Goal: Task Accomplishment & Management: Use online tool/utility

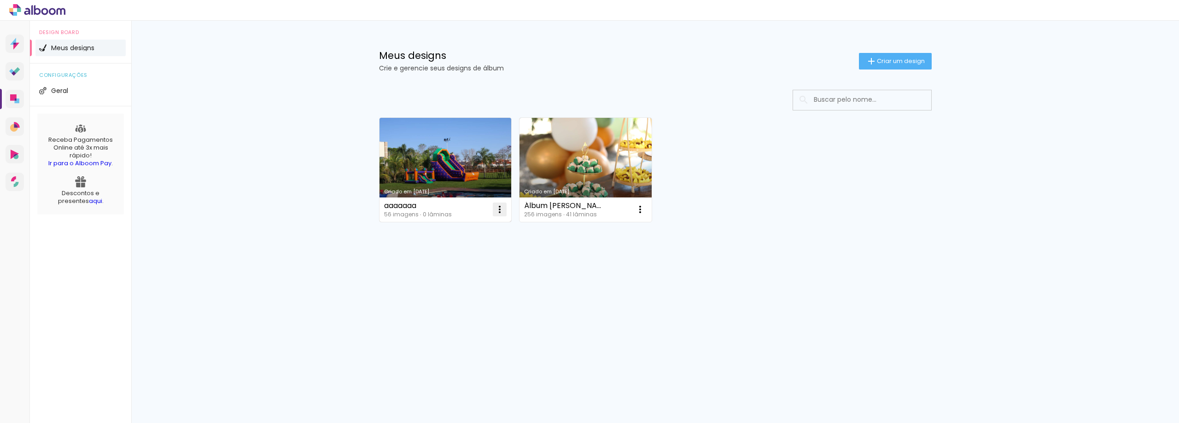
click at [498, 210] on iron-icon at bounding box center [499, 209] width 11 height 11
click at [568, 244] on div "Criado em 25/08/25 aaaaaaa 56 imagens ∙ 0 lâminas Abrir Fazer uma cópia Excluir…" at bounding box center [655, 195] width 599 height 228
click at [462, 167] on link "Criado em [DATE]" at bounding box center [446, 170] width 132 height 104
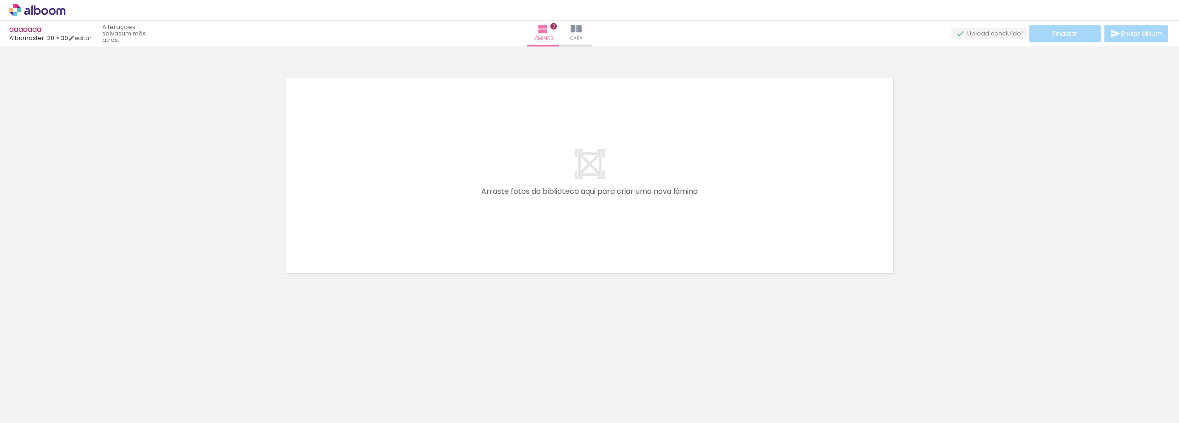
click at [529, 154] on quentale-layouter at bounding box center [589, 175] width 617 height 205
click at [568, 212] on quentale-layouter at bounding box center [589, 175] width 617 height 205
click at [75, 373] on iron-icon at bounding box center [72, 374] width 10 height 10
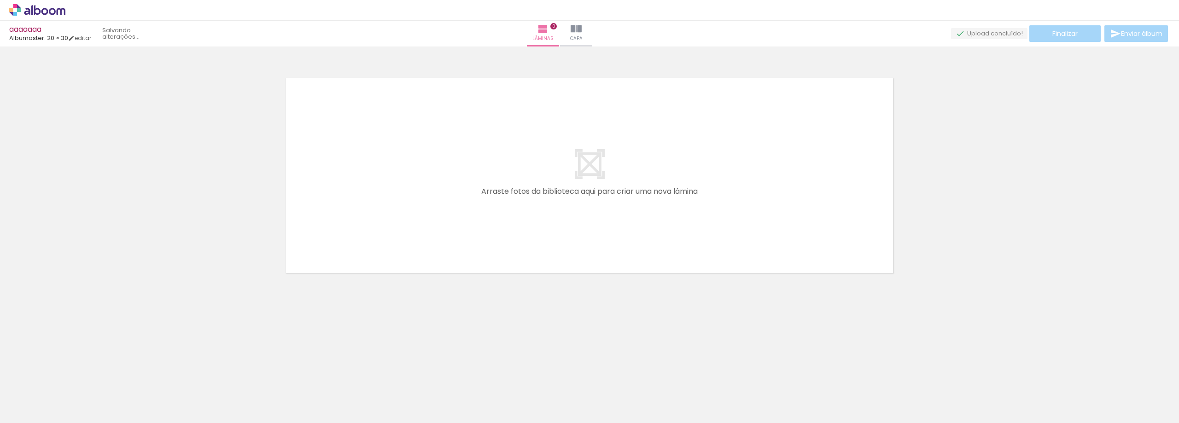
click at [75, 373] on iron-icon at bounding box center [72, 374] width 10 height 10
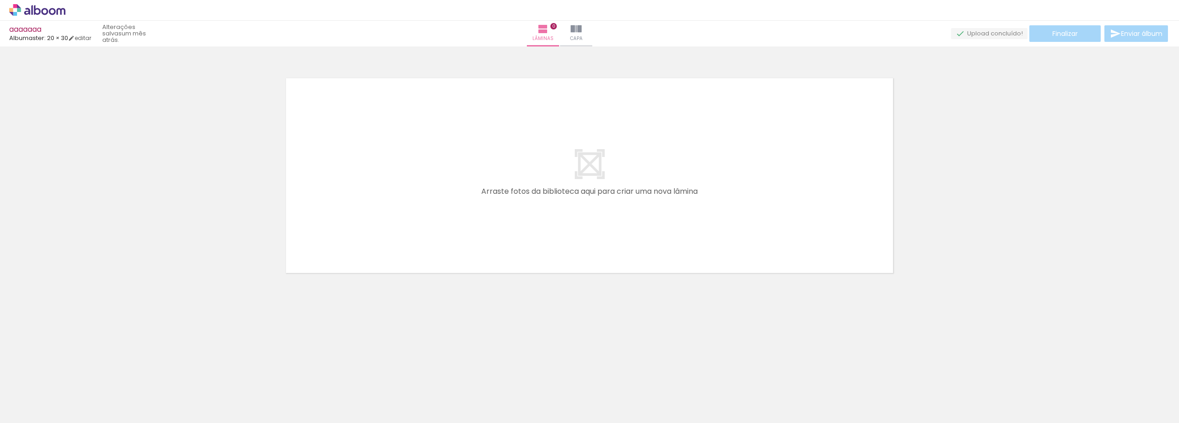
click at [75, 373] on iron-icon at bounding box center [72, 374] width 10 height 10
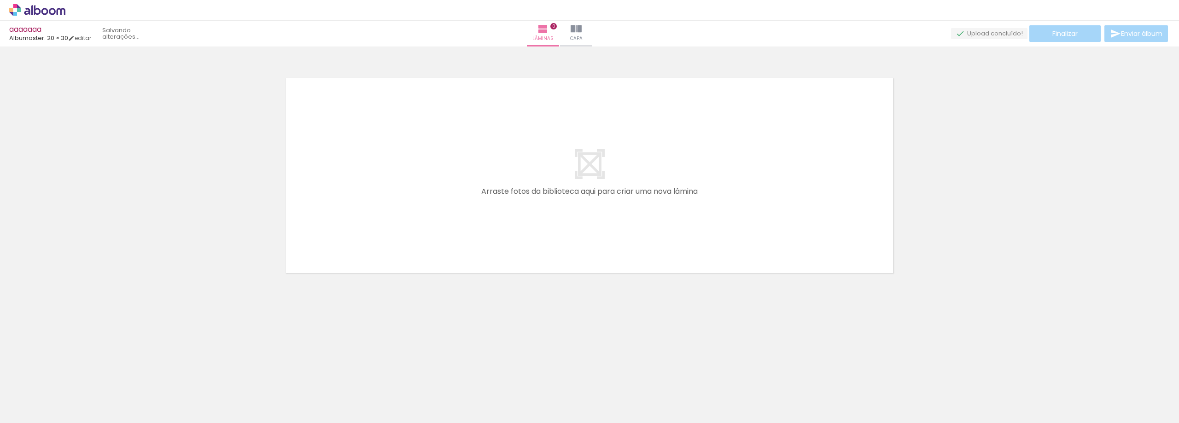
click at [75, 373] on iron-icon at bounding box center [72, 374] width 10 height 10
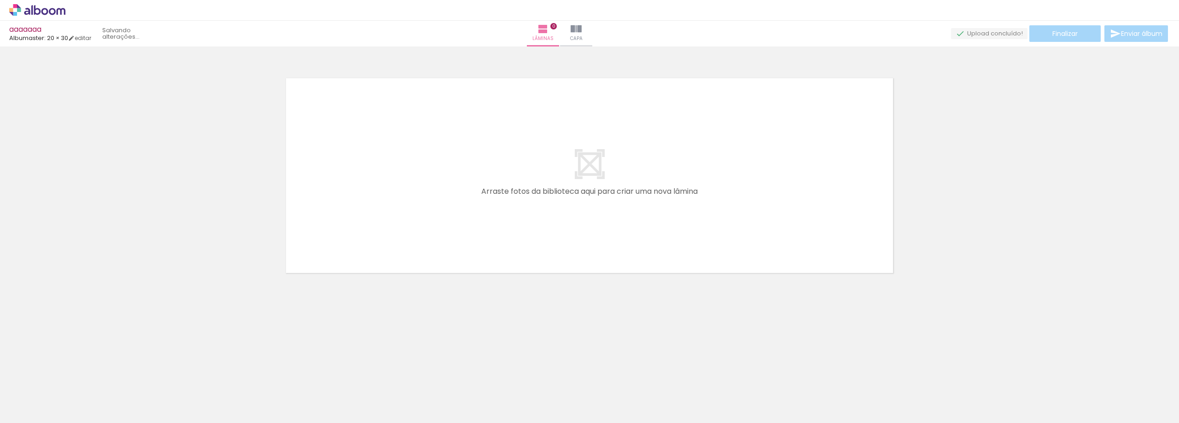
click at [75, 373] on iron-icon at bounding box center [72, 374] width 10 height 10
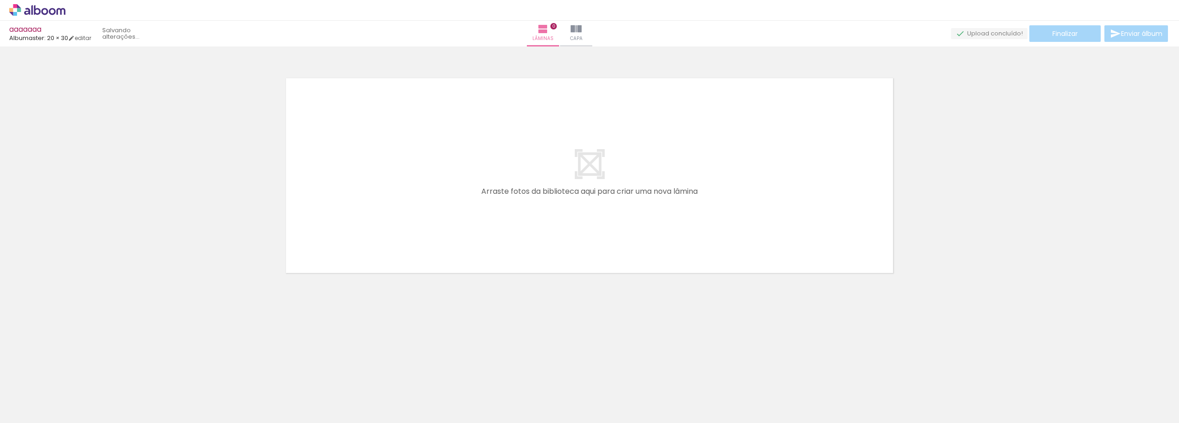
click at [75, 373] on iron-icon at bounding box center [72, 374] width 10 height 10
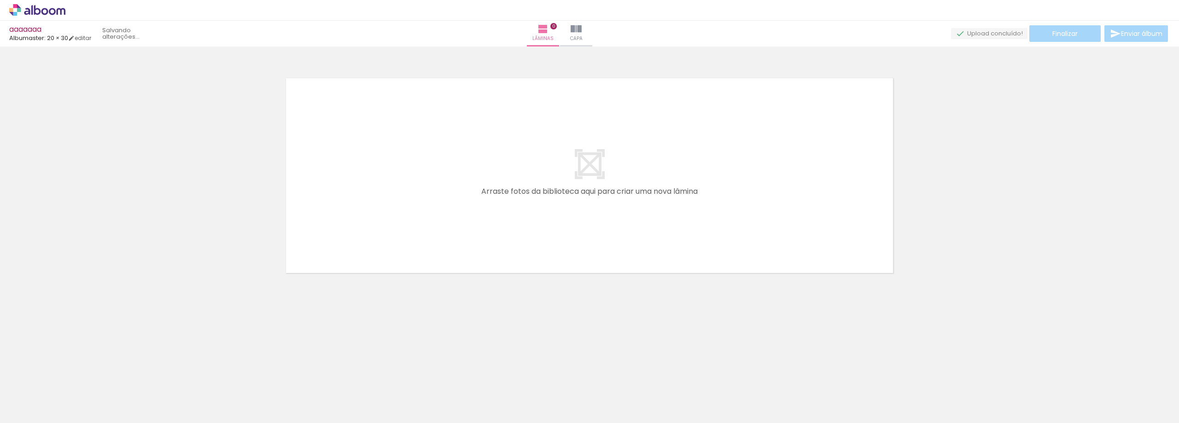
click at [75, 373] on iron-icon at bounding box center [72, 374] width 10 height 10
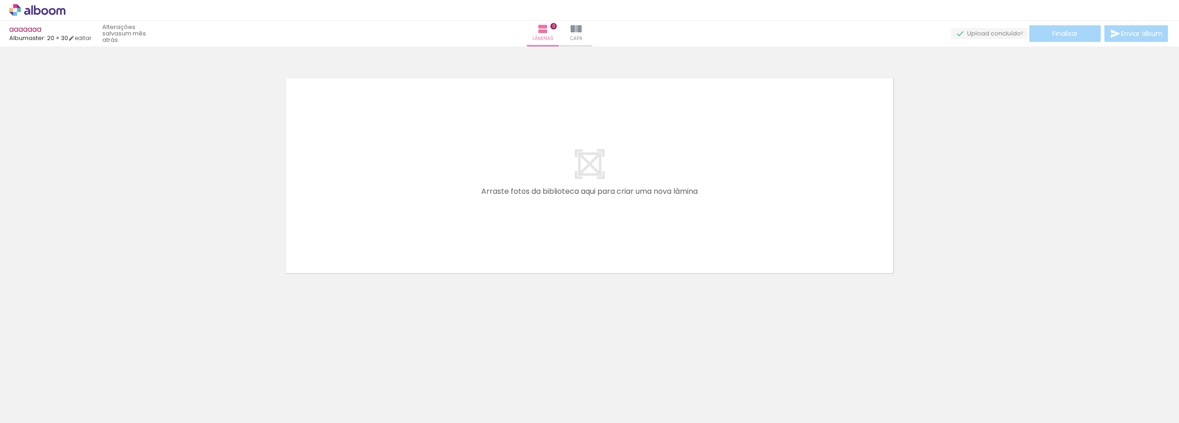
click at [75, 373] on iron-icon at bounding box center [72, 374] width 10 height 10
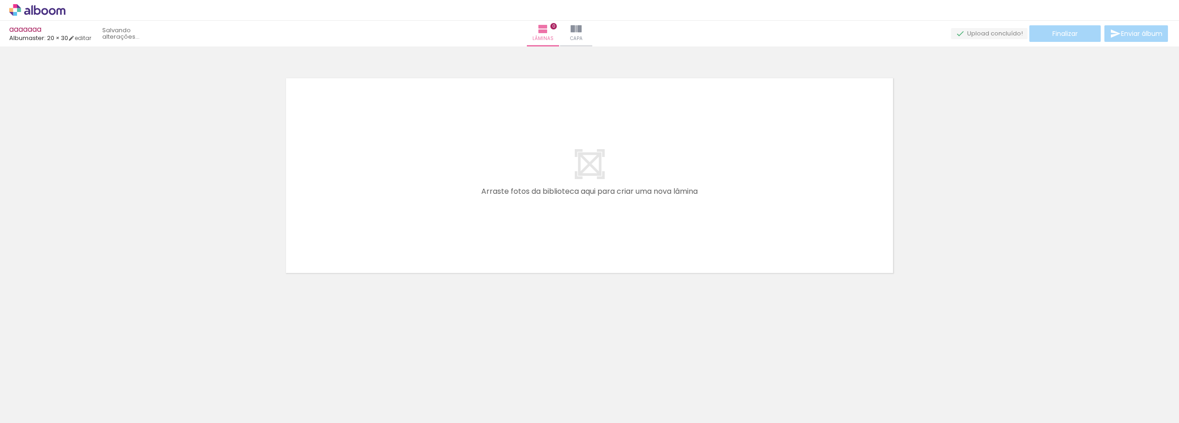
click at [75, 373] on iron-icon at bounding box center [72, 374] width 10 height 10
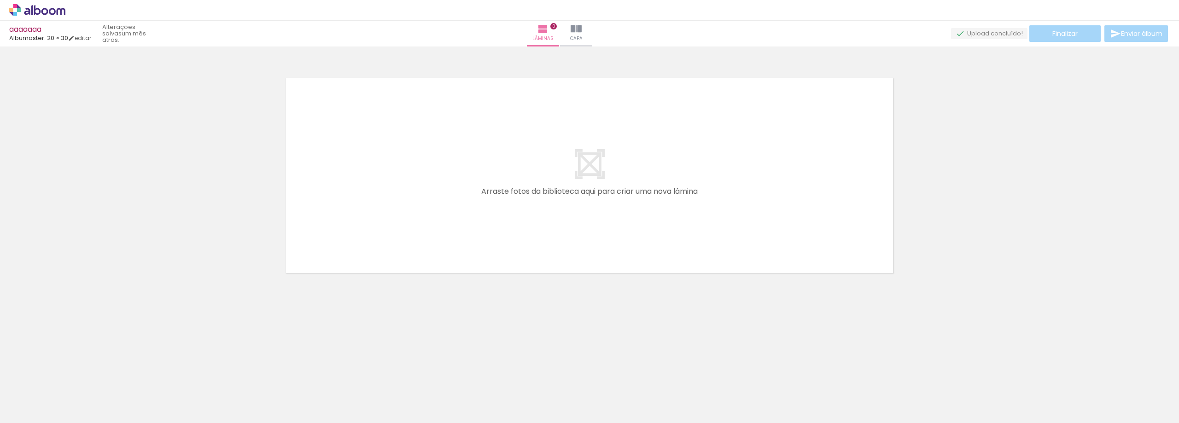
click at [75, 373] on iron-icon at bounding box center [72, 374] width 10 height 10
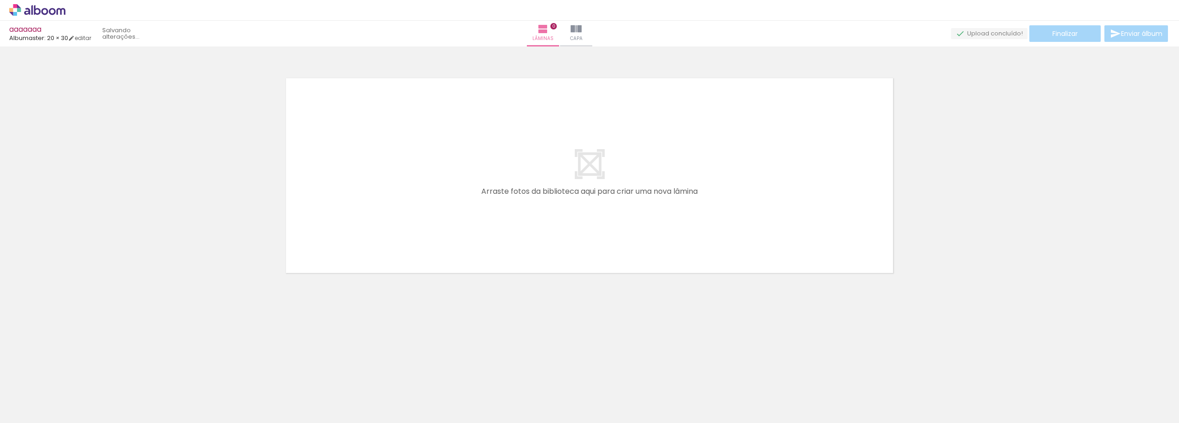
click at [75, 373] on iron-icon at bounding box center [72, 374] width 10 height 10
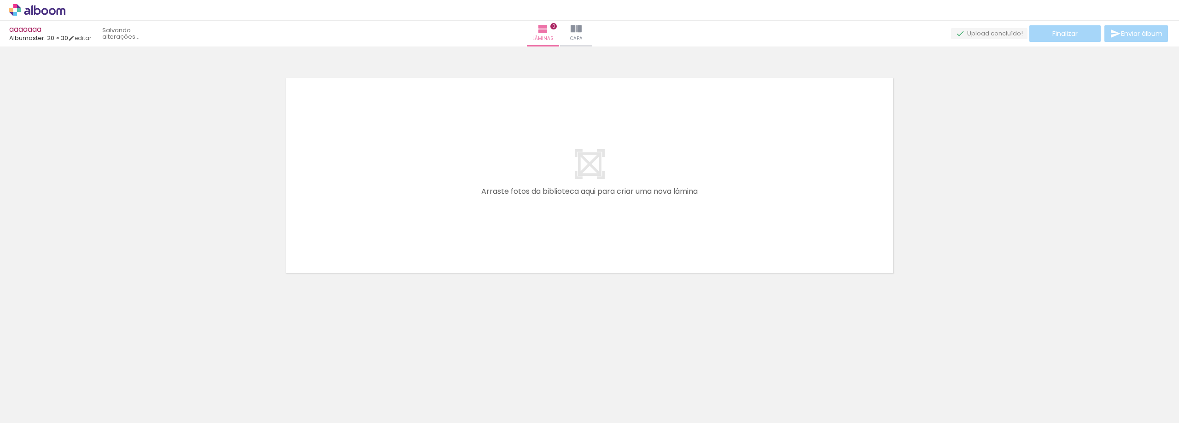
click at [75, 373] on iron-icon at bounding box center [72, 374] width 10 height 10
click at [537, 213] on quentale-layouter at bounding box center [589, 175] width 617 height 205
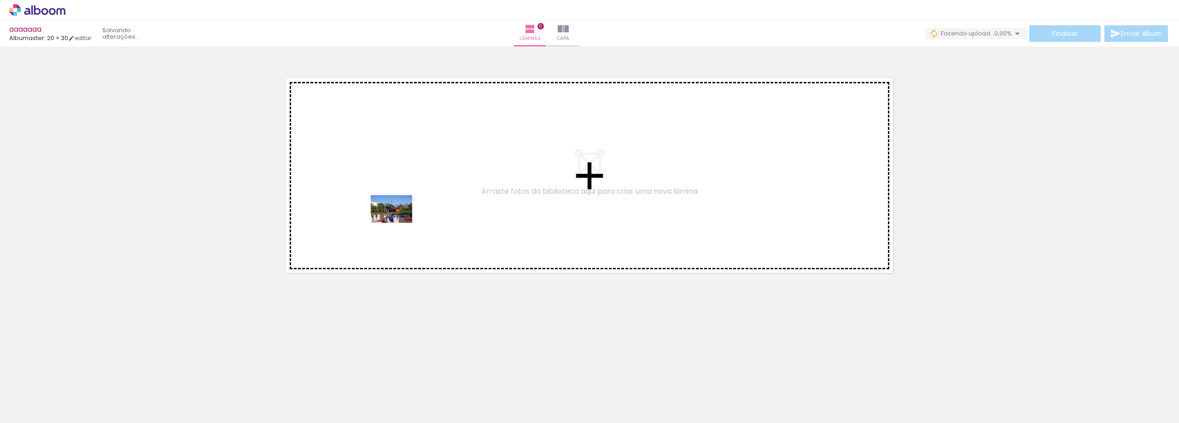
drag, startPoint x: 96, startPoint y: 404, endPoint x: 398, endPoint y: 223, distance: 352.9
click at [398, 223] on quentale-workspace at bounding box center [589, 211] width 1179 height 423
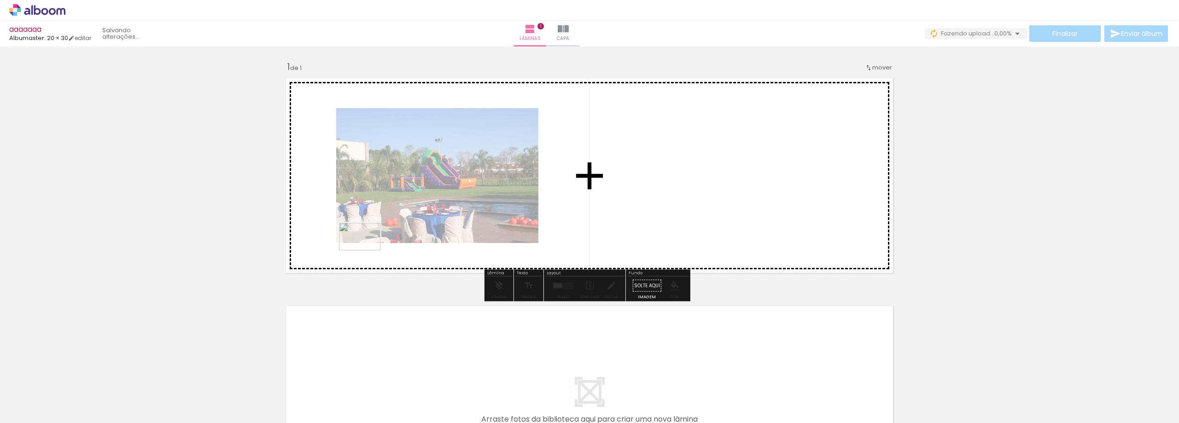
drag, startPoint x: 146, startPoint y: 393, endPoint x: 367, endPoint y: 251, distance: 263.0
click at [367, 251] on quentale-workspace at bounding box center [589, 211] width 1179 height 423
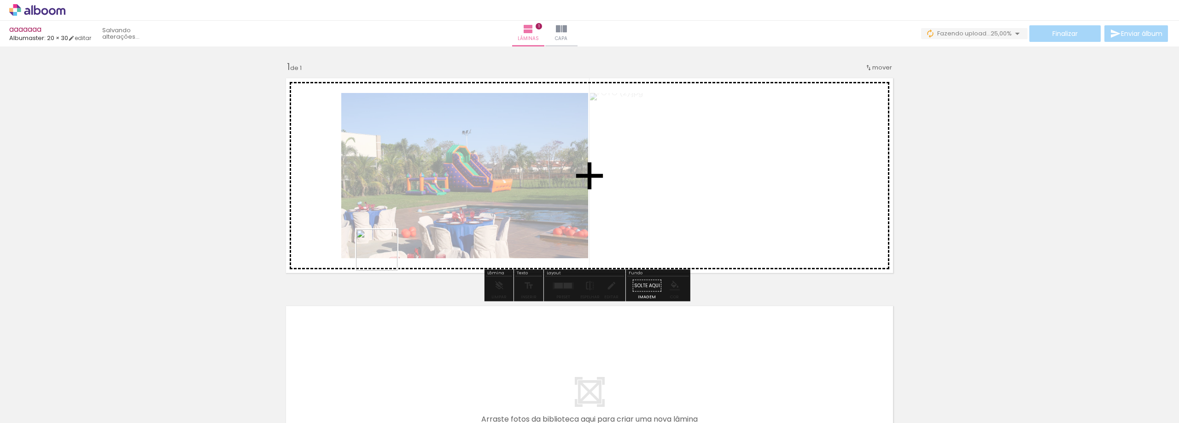
drag, startPoint x: 202, startPoint y: 397, endPoint x: 420, endPoint y: 223, distance: 279.0
click at [420, 223] on quentale-workspace at bounding box center [589, 211] width 1179 height 423
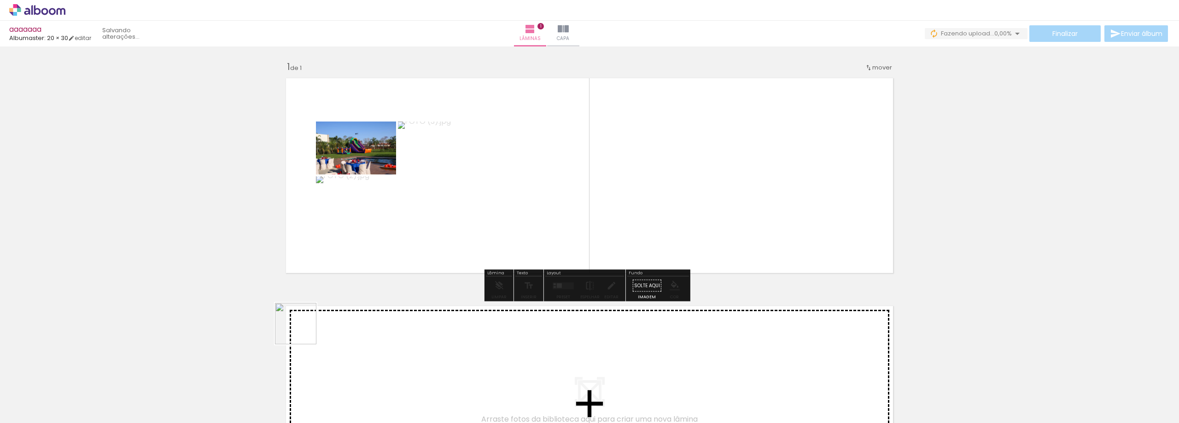
drag, startPoint x: 254, startPoint y: 398, endPoint x: 428, endPoint y: 229, distance: 242.7
click at [428, 229] on quentale-workspace at bounding box center [589, 211] width 1179 height 423
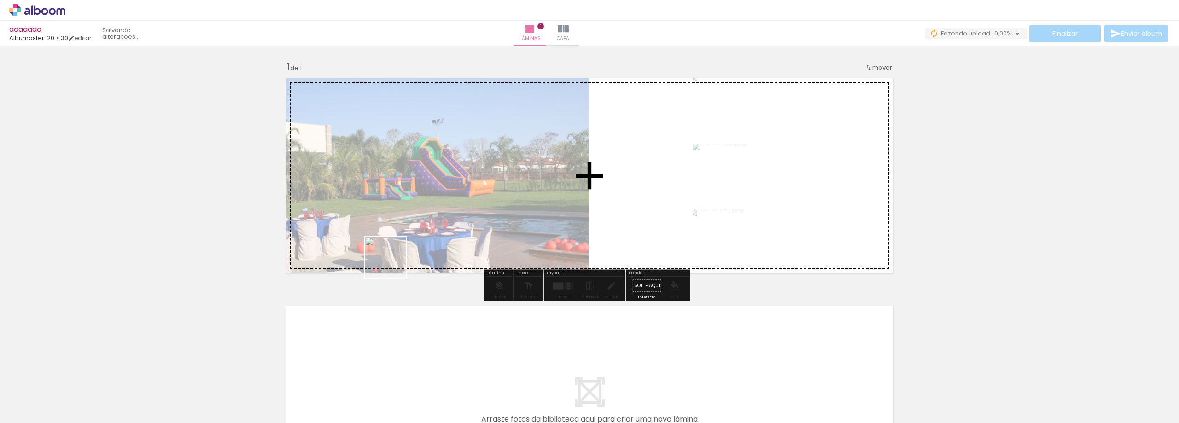
drag, startPoint x: 303, startPoint y: 393, endPoint x: 395, endPoint y: 258, distance: 164.2
click at [395, 258] on quentale-workspace at bounding box center [589, 211] width 1179 height 423
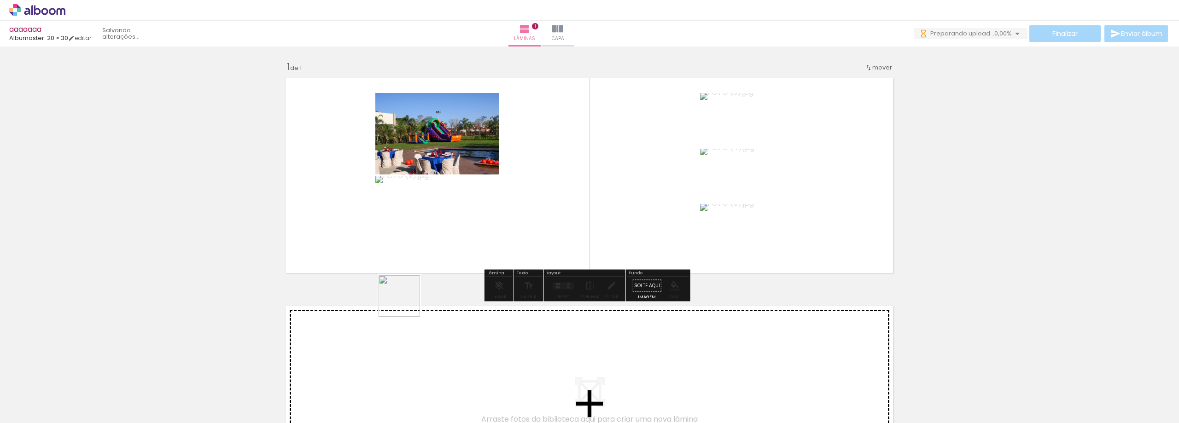
drag, startPoint x: 354, startPoint y: 394, endPoint x: 440, endPoint y: 272, distance: 149.1
click at [440, 272] on quentale-workspace at bounding box center [589, 211] width 1179 height 423
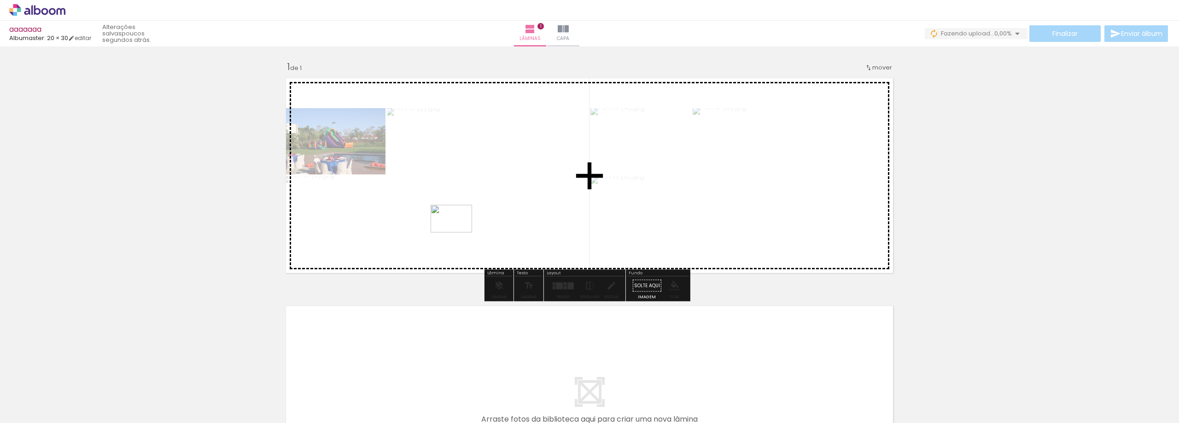
drag, startPoint x: 403, startPoint y: 397, endPoint x: 458, endPoint y: 233, distance: 173.6
click at [458, 233] on quentale-workspace at bounding box center [589, 211] width 1179 height 423
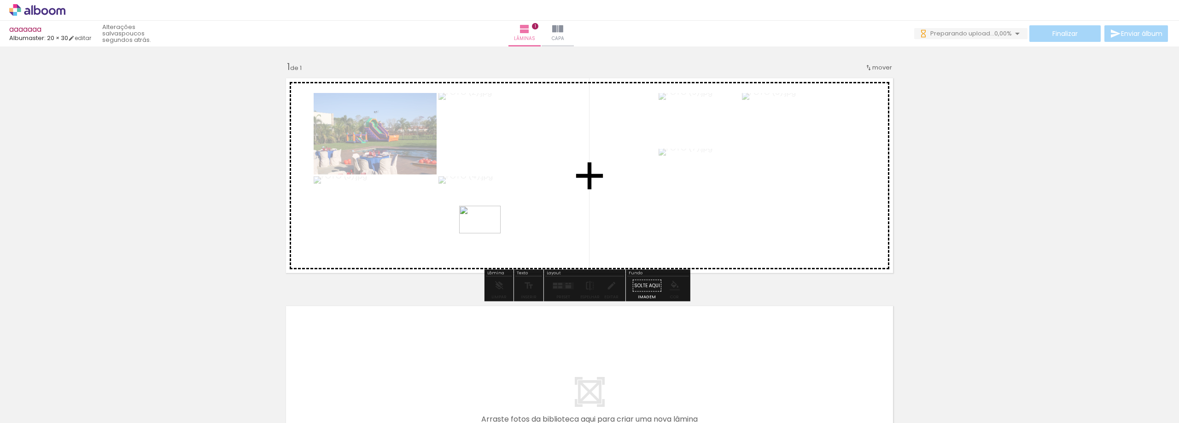
drag, startPoint x: 451, startPoint y: 392, endPoint x: 487, endPoint y: 237, distance: 158.4
click at [487, 236] on quentale-workspace at bounding box center [589, 211] width 1179 height 423
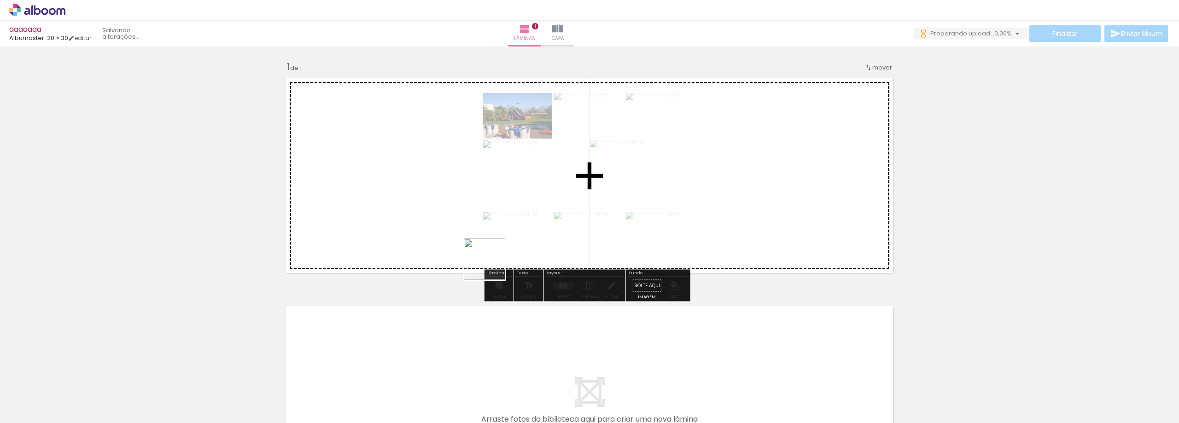
drag, startPoint x: 501, startPoint y: 374, endPoint x: 537, endPoint y: 352, distance: 41.9
click at [489, 258] on quentale-workspace at bounding box center [589, 211] width 1179 height 423
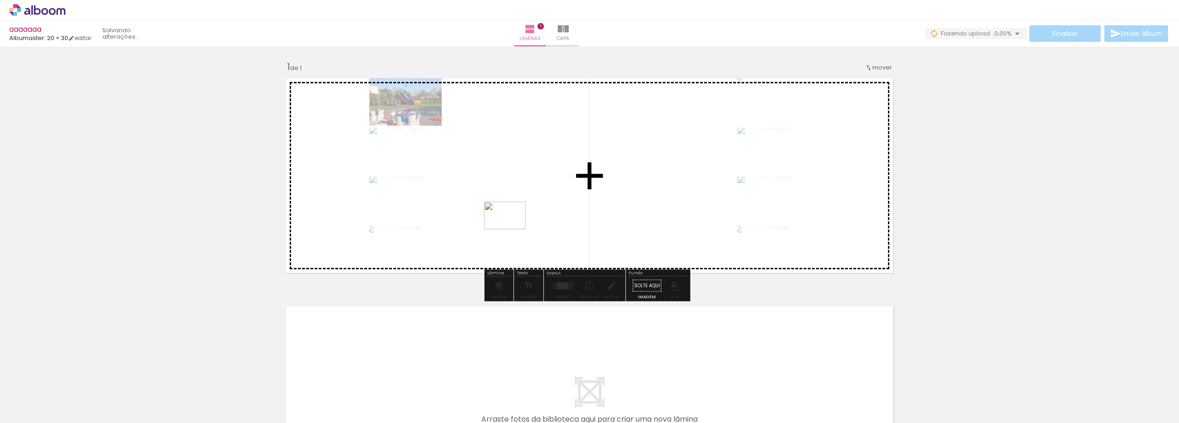
drag, startPoint x: 561, startPoint y: 400, endPoint x: 512, endPoint y: 229, distance: 177.9
click at [512, 229] on quentale-workspace at bounding box center [589, 211] width 1179 height 423
drag, startPoint x: 559, startPoint y: 304, endPoint x: 538, endPoint y: 253, distance: 54.7
click at [538, 253] on quentale-workspace at bounding box center [589, 211] width 1179 height 423
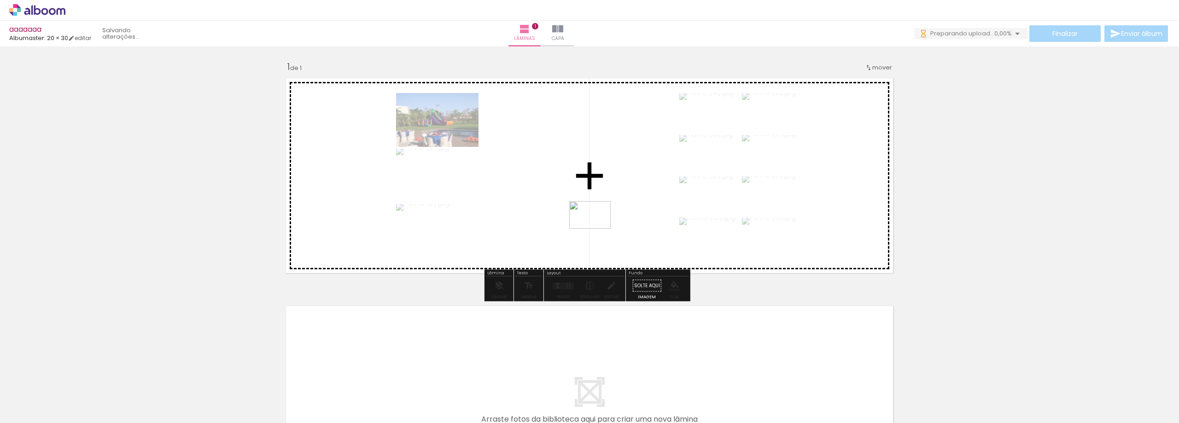
drag, startPoint x: 651, startPoint y: 363, endPoint x: 597, endPoint y: 229, distance: 144.1
click at [597, 229] on quentale-workspace at bounding box center [589, 211] width 1179 height 423
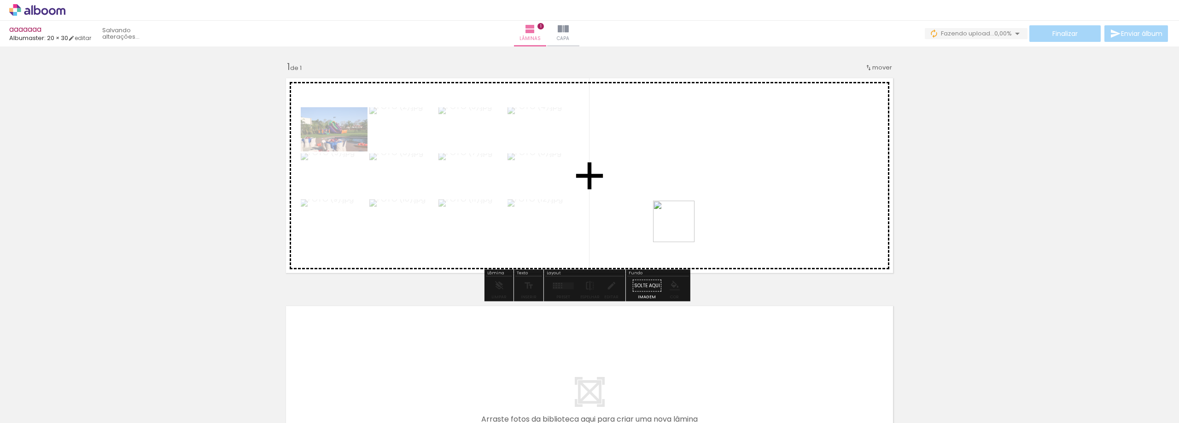
drag, startPoint x: 705, startPoint y: 337, endPoint x: 679, endPoint y: 217, distance: 122.5
click at [679, 217] on quentale-workspace at bounding box center [589, 211] width 1179 height 423
drag, startPoint x: 766, startPoint y: 392, endPoint x: 802, endPoint y: 372, distance: 41.9
click at [726, 214] on quentale-workspace at bounding box center [589, 211] width 1179 height 423
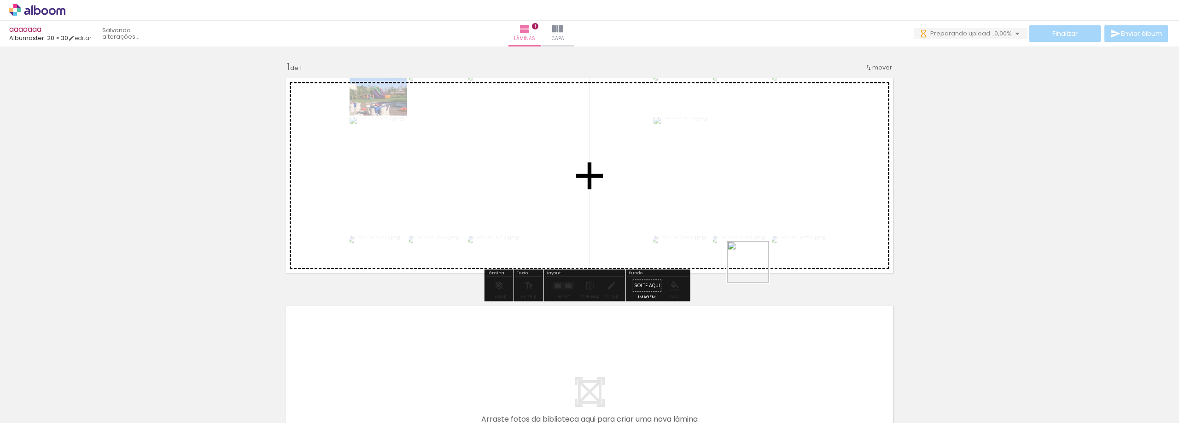
drag, startPoint x: 817, startPoint y: 397, endPoint x: 719, endPoint y: 207, distance: 213.4
click at [719, 207] on quentale-workspace at bounding box center [589, 211] width 1179 height 423
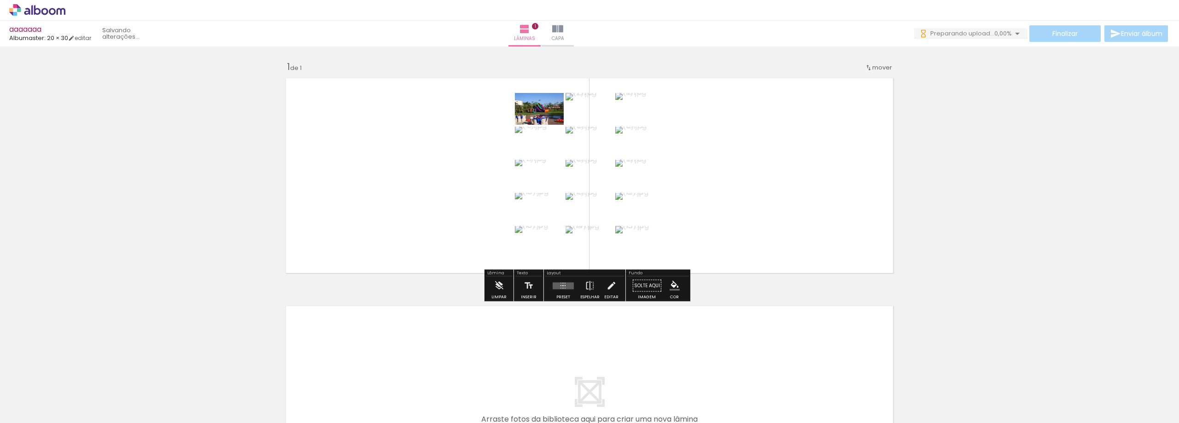
drag, startPoint x: 867, startPoint y: 390, endPoint x: 739, endPoint y: 246, distance: 192.9
click at [739, 246] on quentale-workspace at bounding box center [589, 211] width 1179 height 423
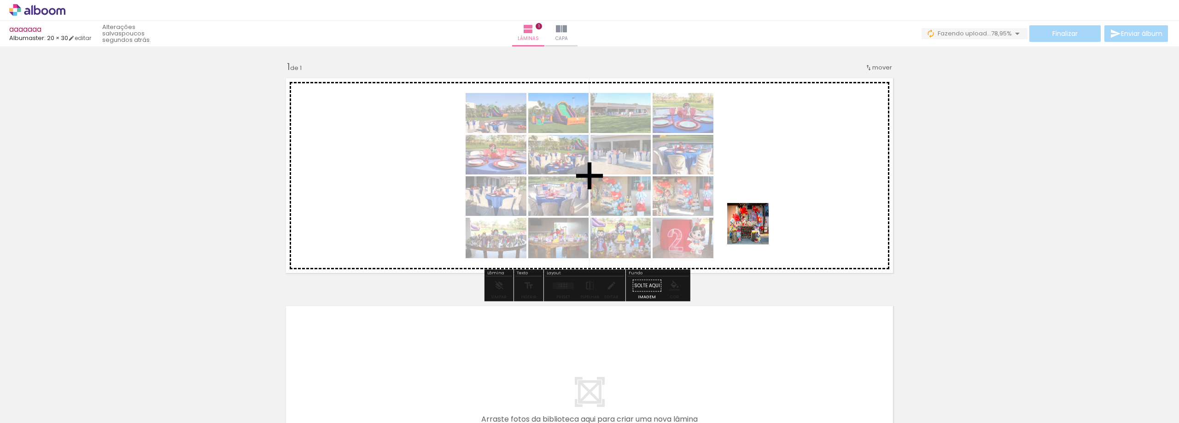
drag, startPoint x: 849, startPoint y: 319, endPoint x: 755, endPoint y: 231, distance: 128.7
click at [755, 231] on quentale-workspace at bounding box center [589, 211] width 1179 height 423
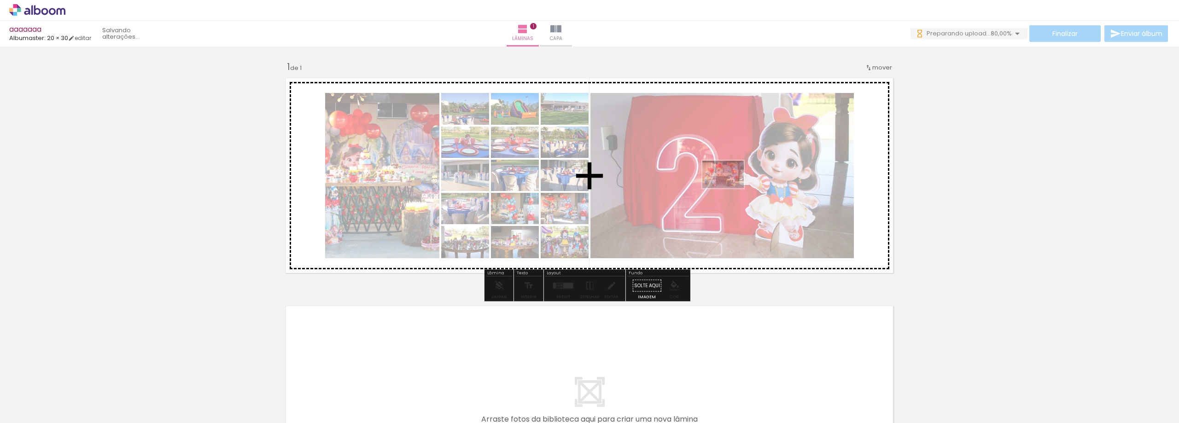
drag, startPoint x: 741, startPoint y: 199, endPoint x: 730, endPoint y: 188, distance: 15.0
click at [730, 188] on quentale-workspace at bounding box center [589, 211] width 1179 height 423
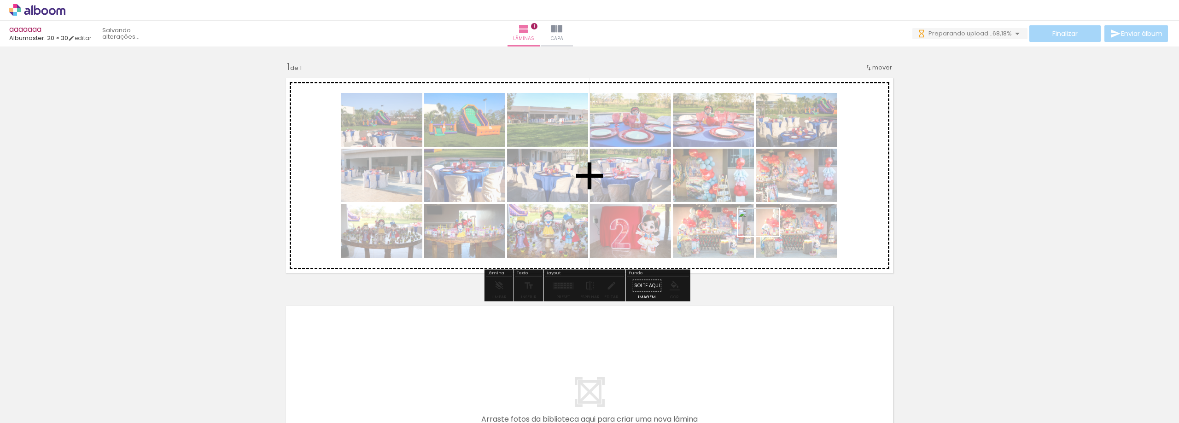
drag, startPoint x: 974, startPoint y: 397, endPoint x: 766, endPoint y: 236, distance: 262.8
click at [766, 236] on quentale-workspace at bounding box center [589, 211] width 1179 height 423
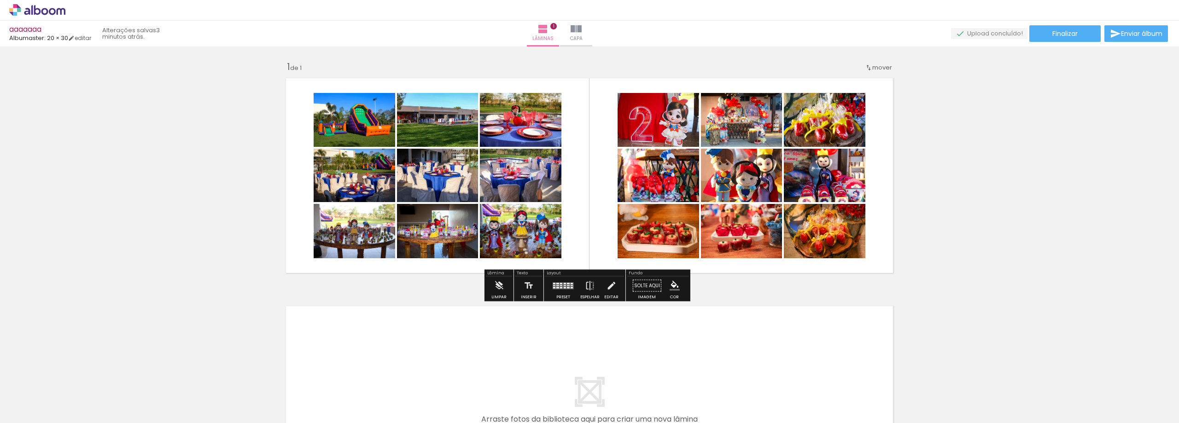
click at [574, 286] on div at bounding box center [563, 286] width 25 height 18
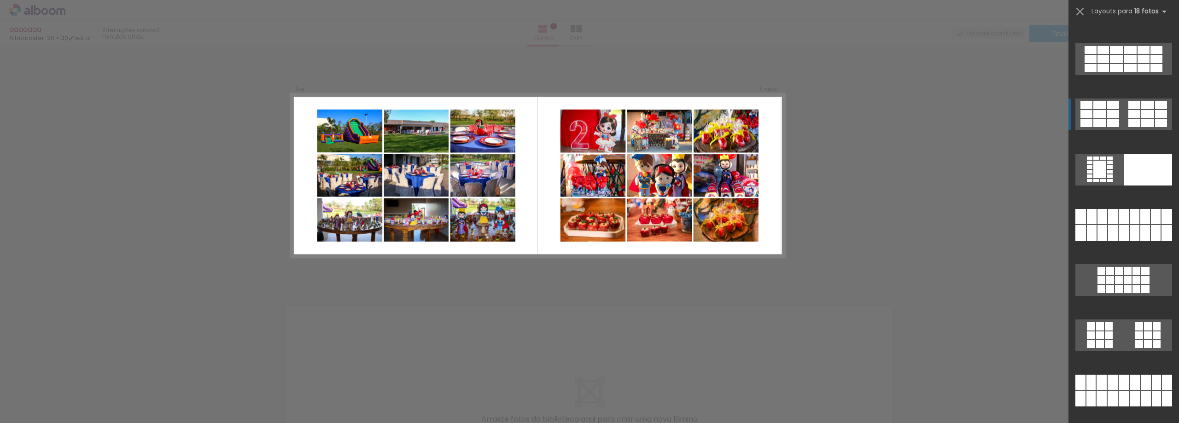
scroll to position [0, 395]
click at [1133, 111] on div at bounding box center [1135, 114] width 12 height 8
click at [911, 240] on div "Confirmar Cancelar" at bounding box center [589, 286] width 1179 height 478
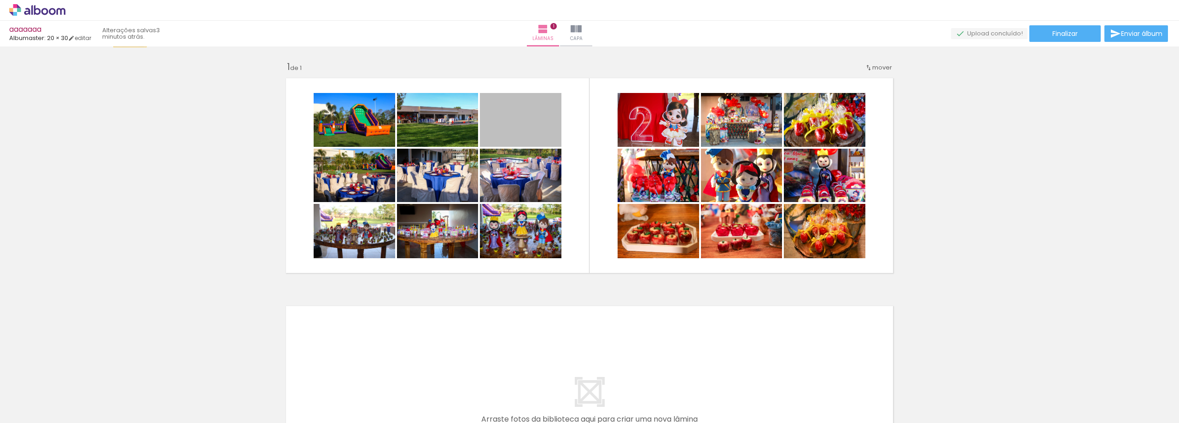
drag, startPoint x: 533, startPoint y: 131, endPoint x: 127, endPoint y: 36, distance: 417.2
click at [127, 0] on div "aaaaaaa Albumaster: 20 × 30 editar 3 minutos atrás. Lâminas 1 Capa Finalizar En…" at bounding box center [589, 0] width 1179 height 0
drag, startPoint x: 519, startPoint y: 127, endPoint x: 139, endPoint y: 152, distance: 381.3
click at [139, 152] on div "Inserir lâmina 1 de 1" at bounding box center [589, 278] width 1179 height 457
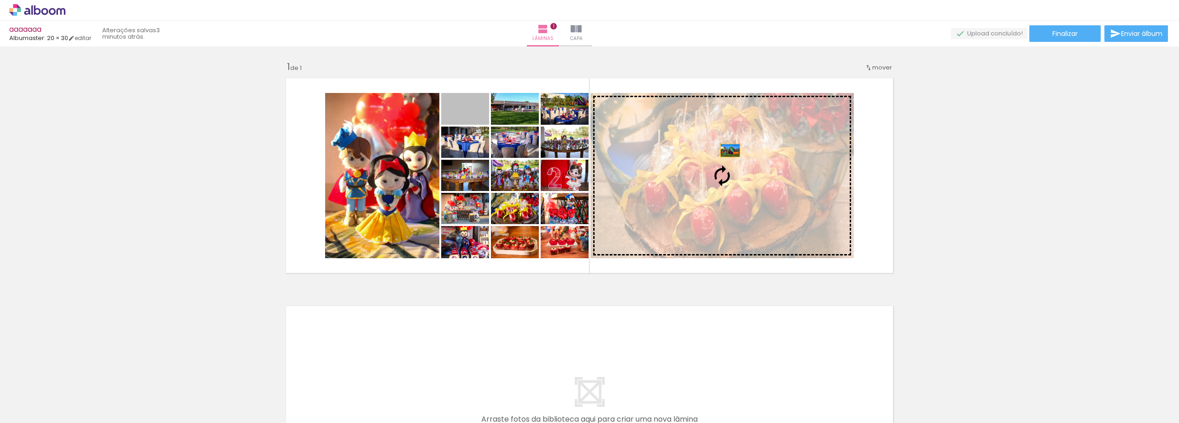
drag, startPoint x: 480, startPoint y: 117, endPoint x: 728, endPoint y: 151, distance: 249.6
click at [0, 0] on slot at bounding box center [0, 0] width 0 height 0
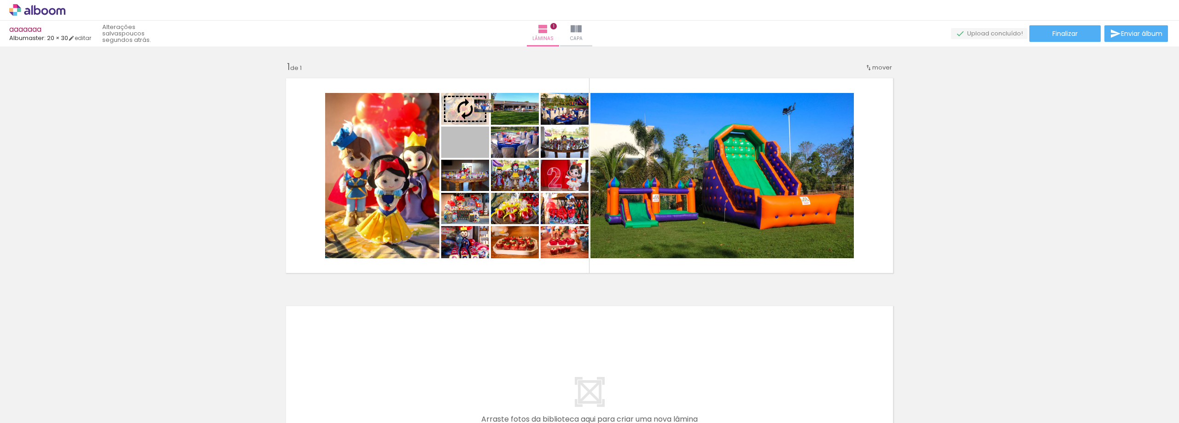
drag, startPoint x: 482, startPoint y: 141, endPoint x: 480, endPoint y: 106, distance: 35.1
click at [0, 0] on slot at bounding box center [0, 0] width 0 height 0
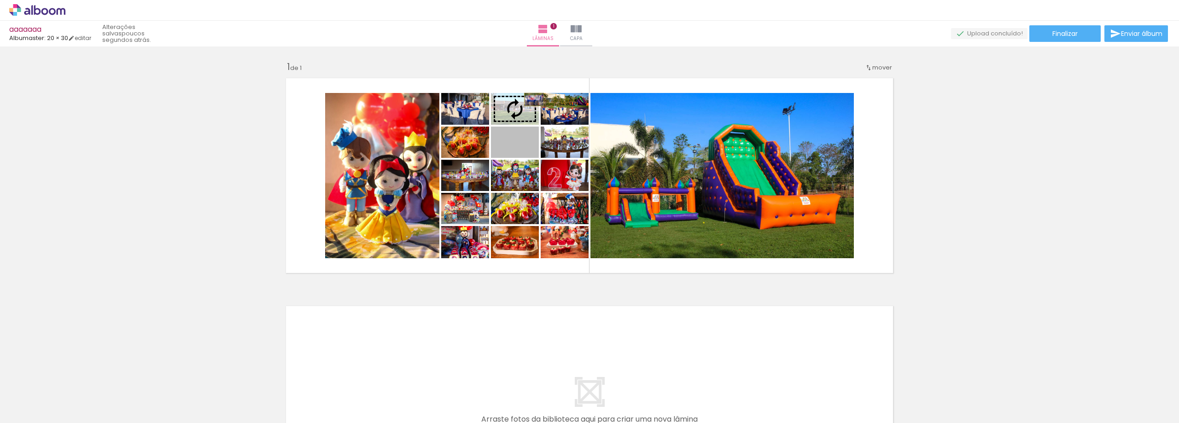
drag, startPoint x: 532, startPoint y: 146, endPoint x: 531, endPoint y: 100, distance: 46.1
click at [0, 0] on slot at bounding box center [0, 0] width 0 height 0
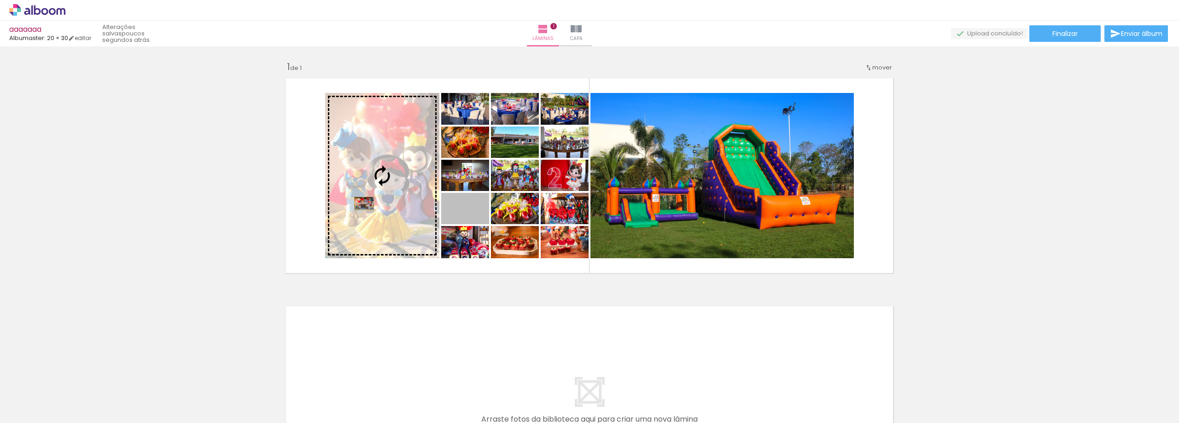
drag, startPoint x: 482, startPoint y: 217, endPoint x: 361, endPoint y: 204, distance: 121.8
click at [0, 0] on slot at bounding box center [0, 0] width 0 height 0
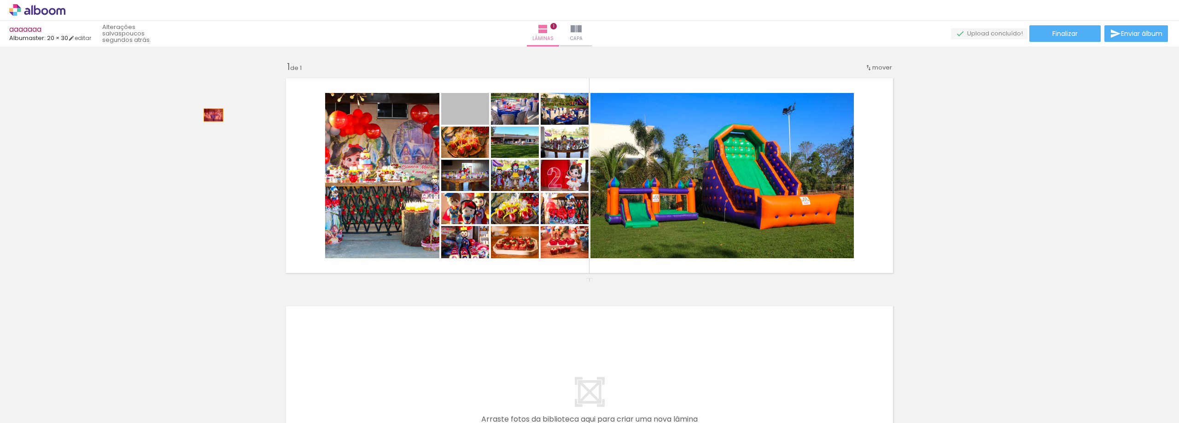
drag, startPoint x: 480, startPoint y: 117, endPoint x: 163, endPoint y: 121, distance: 316.9
click at [163, 121] on div "Inserir lâmina 1 de 1" at bounding box center [589, 278] width 1179 height 457
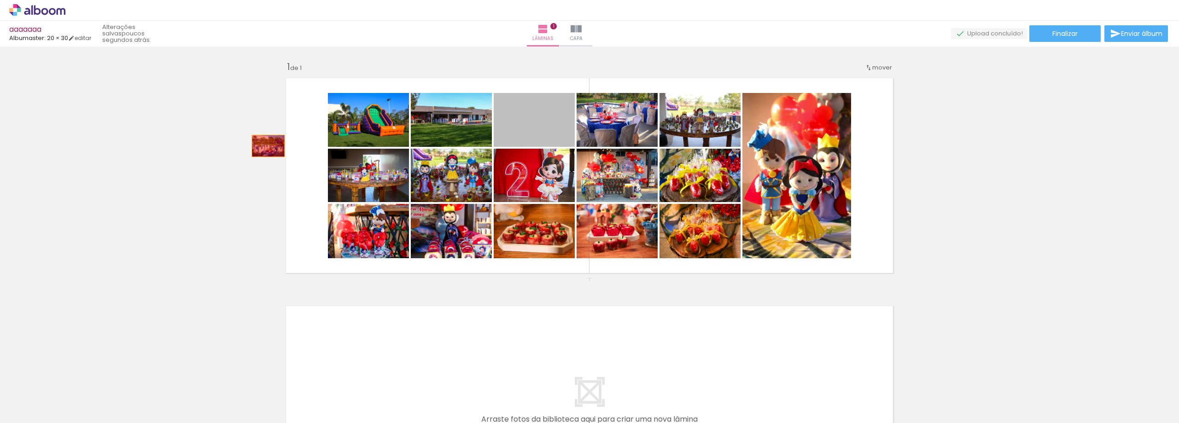
drag, startPoint x: 551, startPoint y: 137, endPoint x: 211, endPoint y: 149, distance: 340.2
click at [212, 149] on div "Inserir lâmina 1 de 1" at bounding box center [589, 278] width 1179 height 457
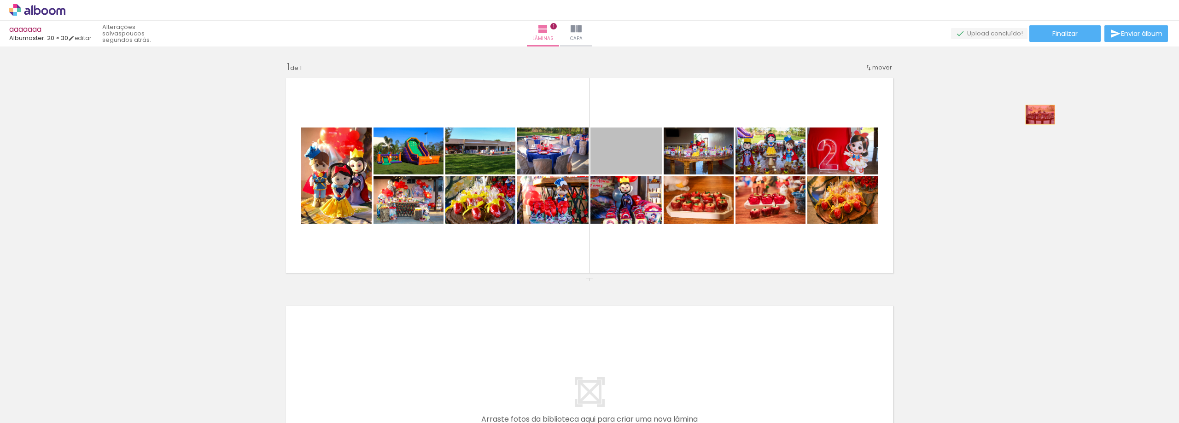
drag, startPoint x: 644, startPoint y: 161, endPoint x: 1037, endPoint y: 115, distance: 395.2
click at [1037, 115] on div "Inserir lâmina 1 de 1" at bounding box center [589, 278] width 1179 height 457
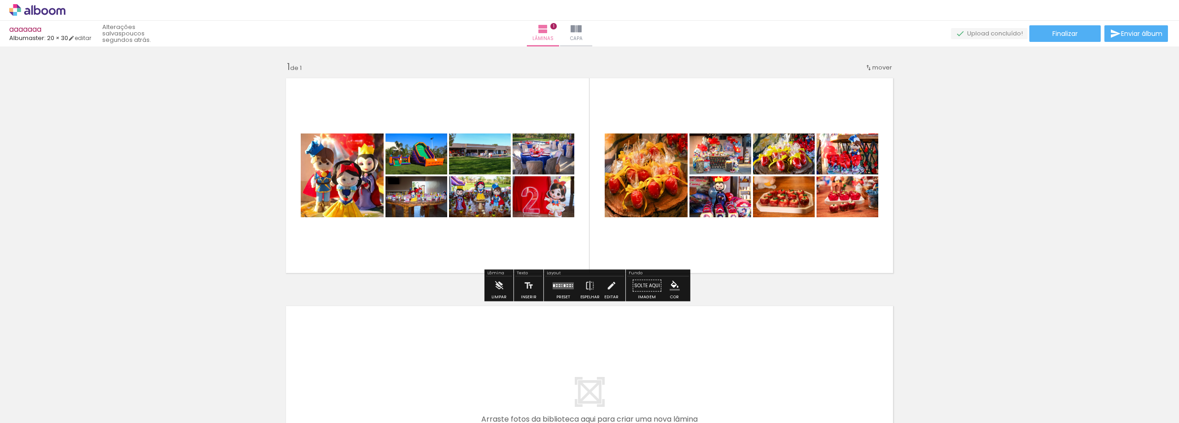
click at [567, 285] on div at bounding box center [568, 284] width 2 height 1
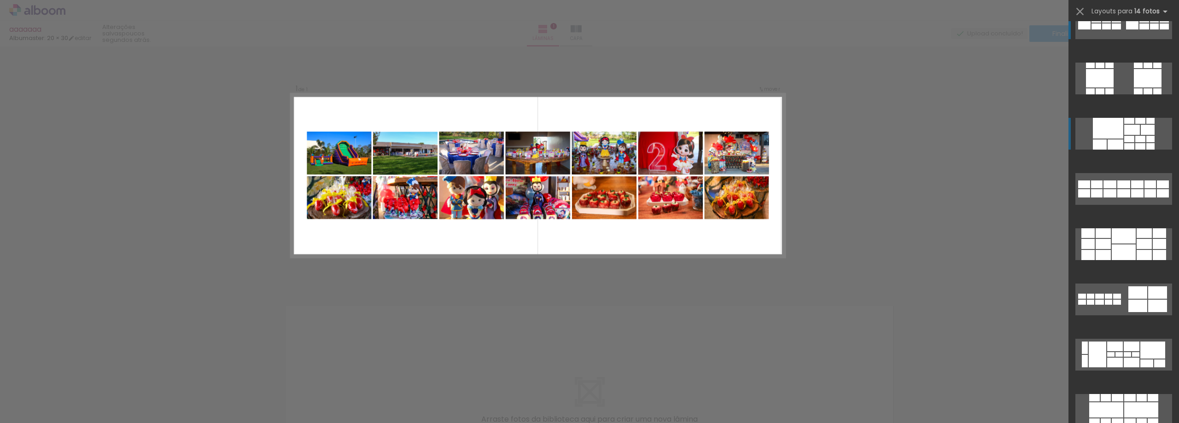
scroll to position [0, 0]
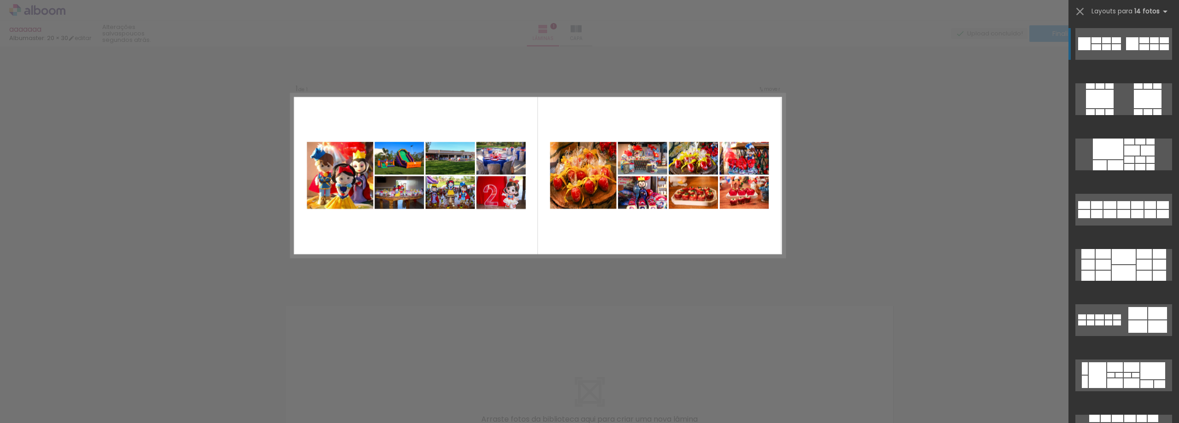
click at [1143, 47] on div at bounding box center [1145, 47] width 10 height 6
click at [934, 203] on div "Confirmar Cancelar" at bounding box center [589, 286] width 1179 height 478
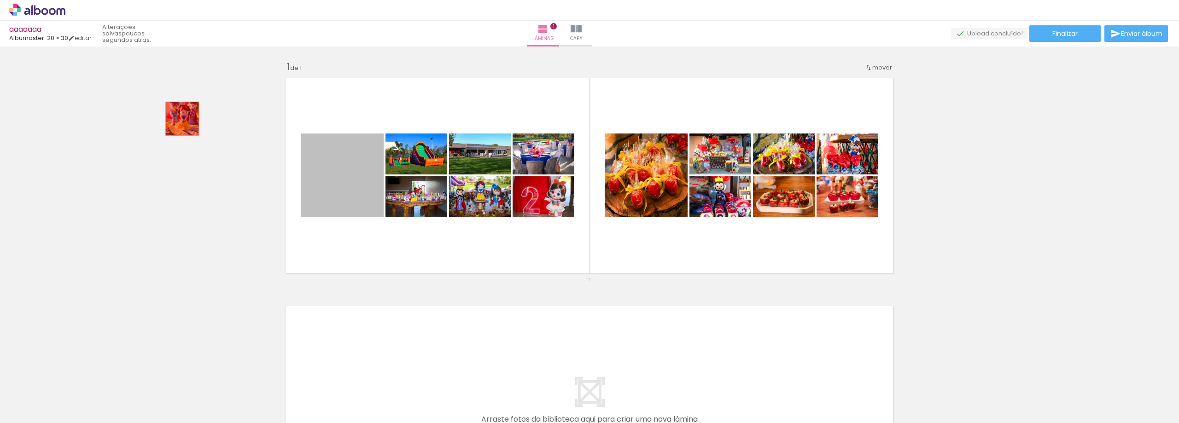
drag, startPoint x: 348, startPoint y: 183, endPoint x: 179, endPoint y: 119, distance: 180.8
click at [179, 119] on div "Inserir lâmina 1 de 1" at bounding box center [589, 278] width 1179 height 457
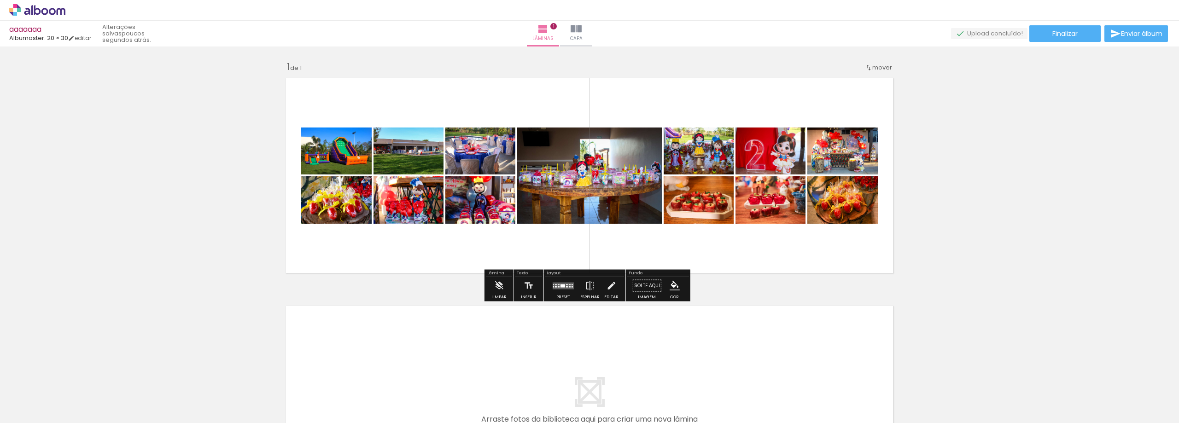
click at [563, 286] on quentale-layouter at bounding box center [563, 285] width 21 height 7
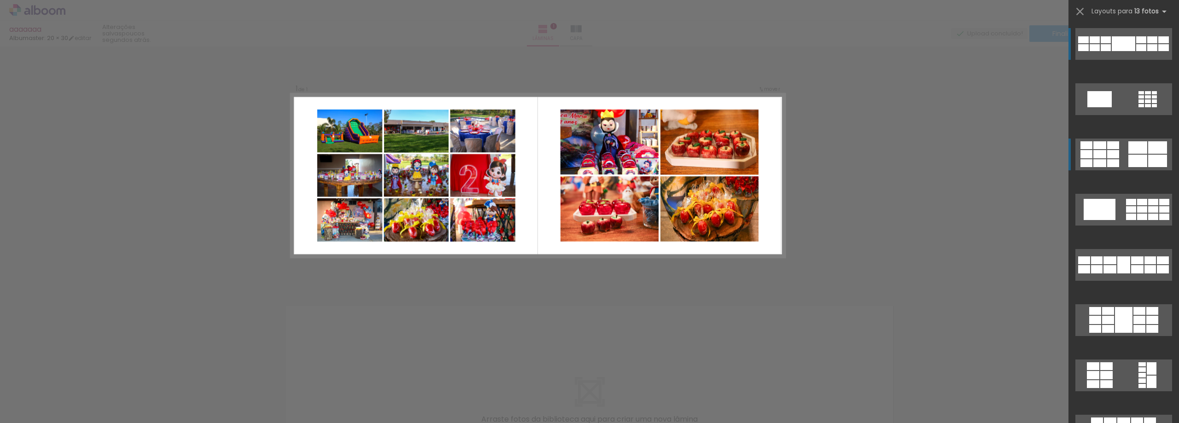
click at [1135, 152] on div at bounding box center [1138, 147] width 19 height 12
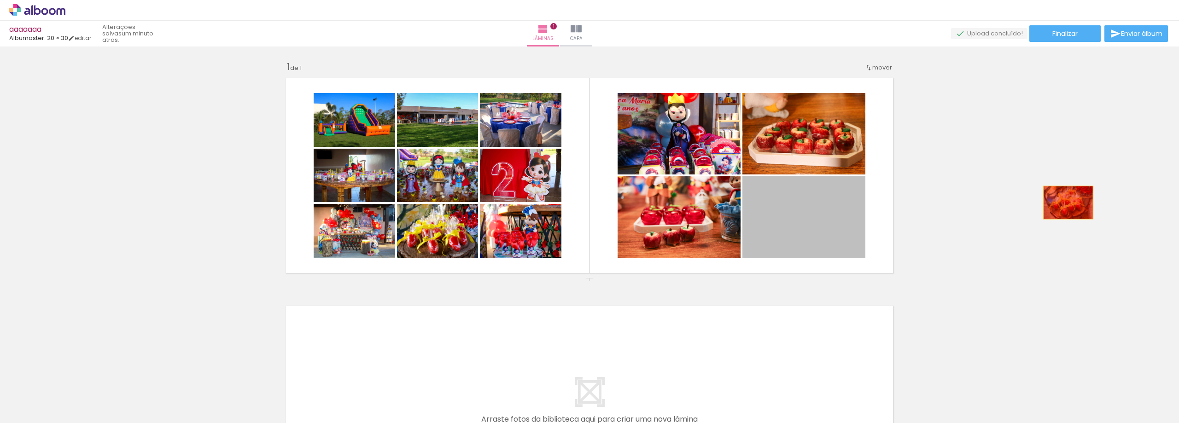
drag, startPoint x: 832, startPoint y: 230, endPoint x: 1067, endPoint y: 200, distance: 236.8
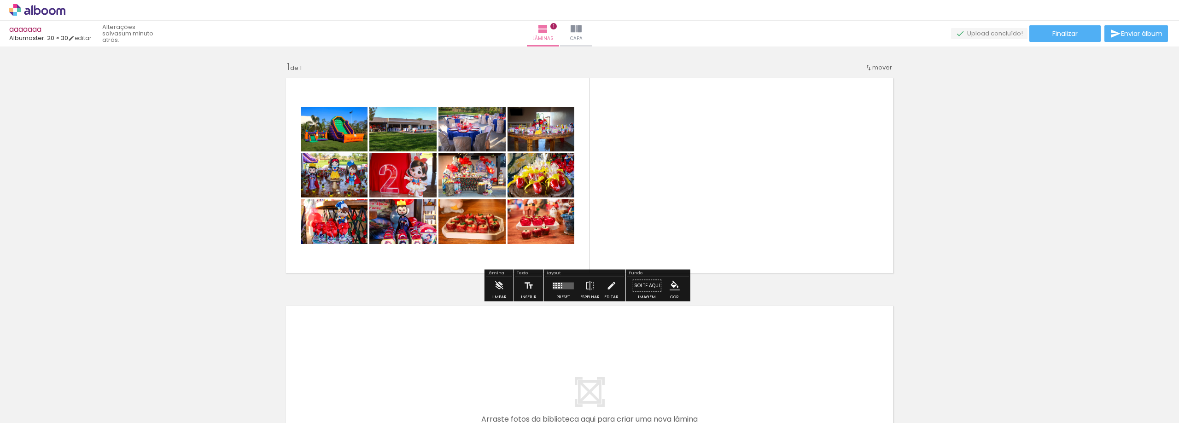
click at [559, 288] on quentale-layouter at bounding box center [563, 285] width 21 height 7
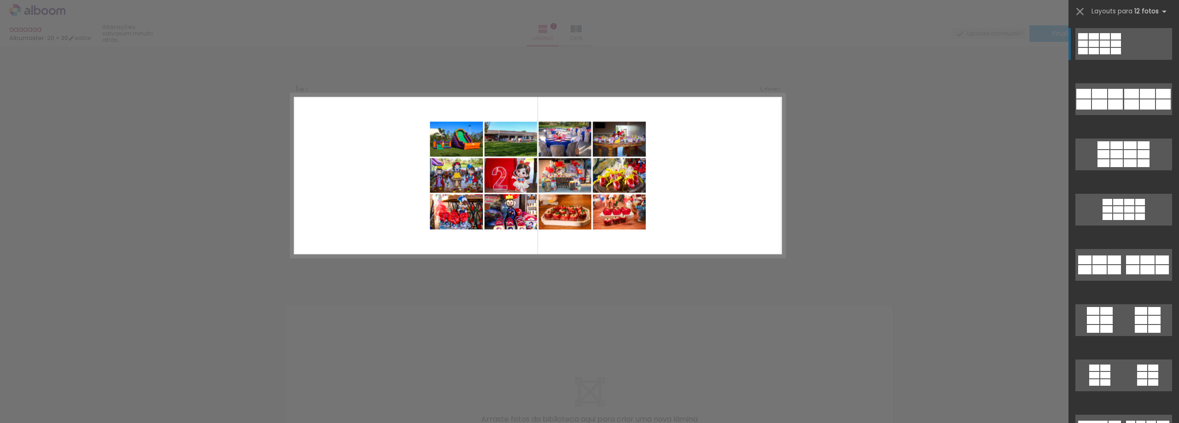
click at [960, 180] on div "Confirmar Cancelar" at bounding box center [589, 286] width 1179 height 478
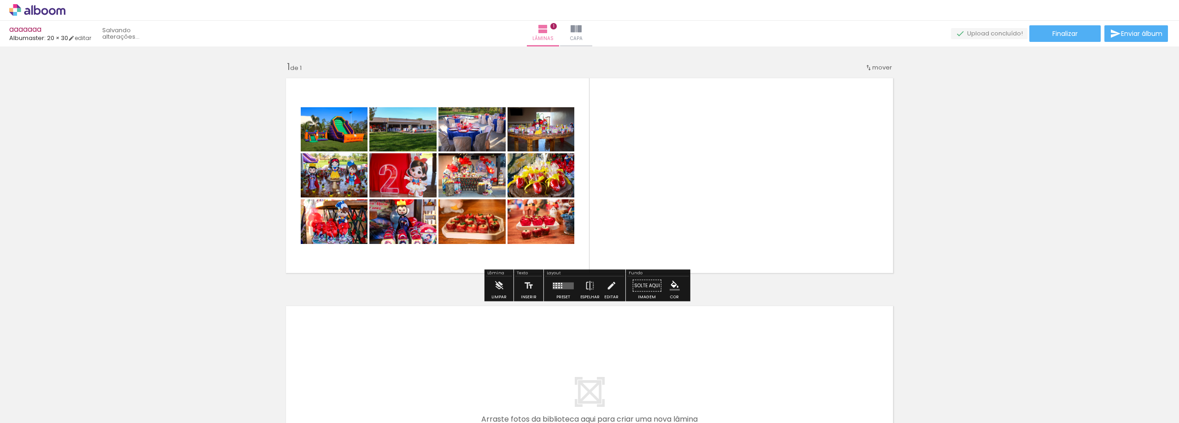
click at [855, 236] on div "Inserir lâmina 1 de 1" at bounding box center [589, 278] width 1179 height 457
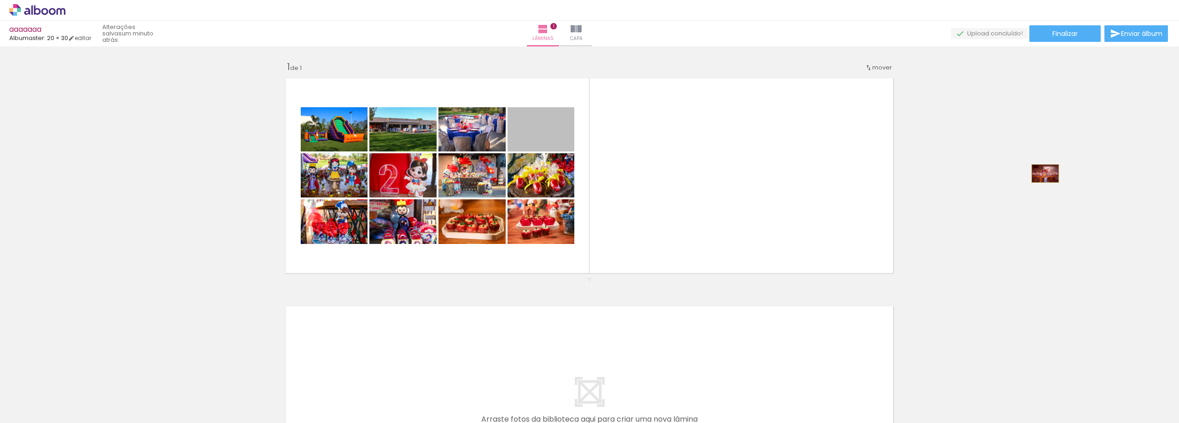
drag, startPoint x: 561, startPoint y: 141, endPoint x: 1042, endPoint y: 174, distance: 482.0
click at [1042, 174] on div "Inserir lâmina 1 de 1" at bounding box center [589, 278] width 1179 height 457
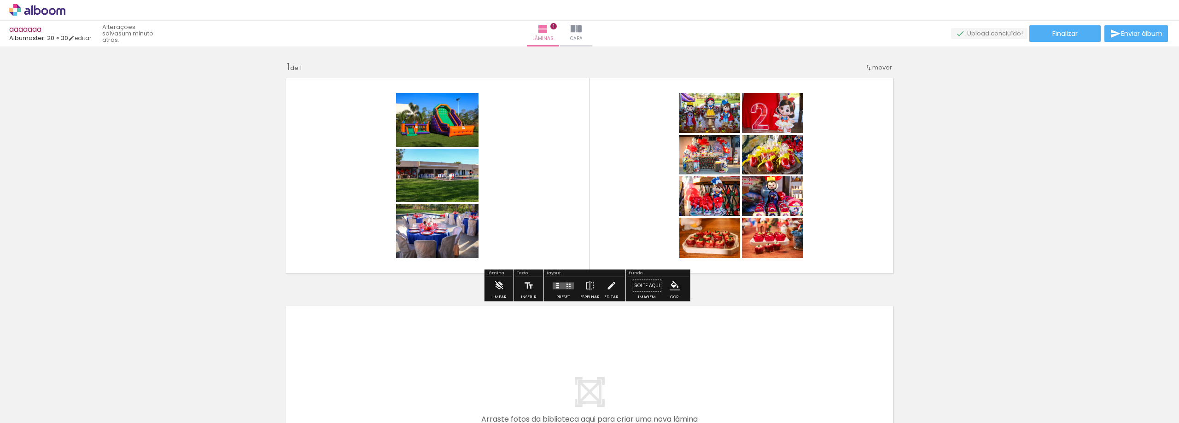
click at [561, 286] on quentale-layouter at bounding box center [563, 285] width 21 height 7
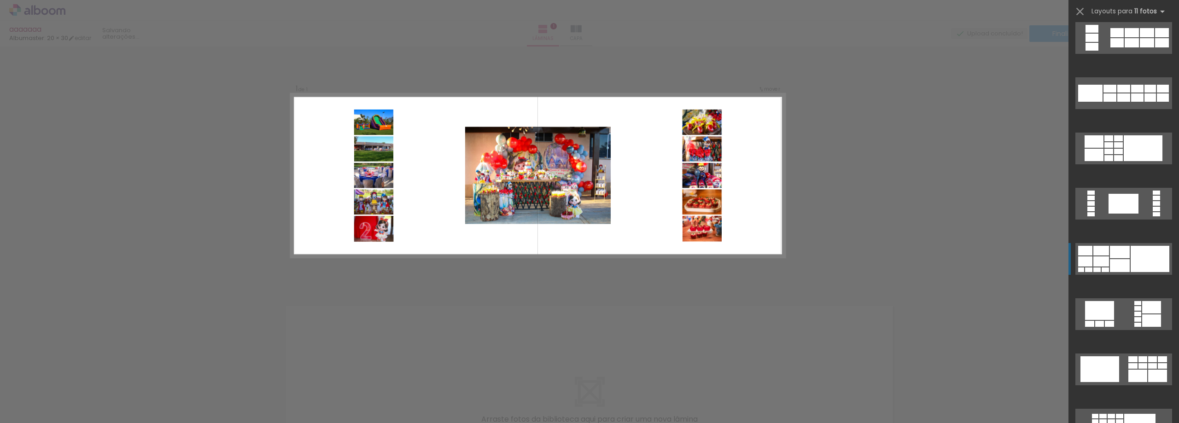
scroll to position [645, 0]
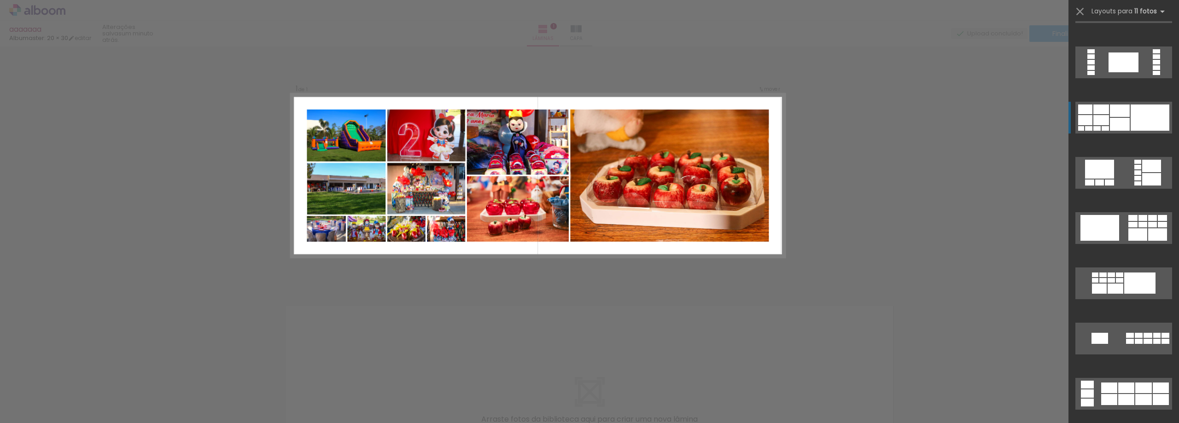
click at [1153, 120] on div at bounding box center [1150, 118] width 39 height 26
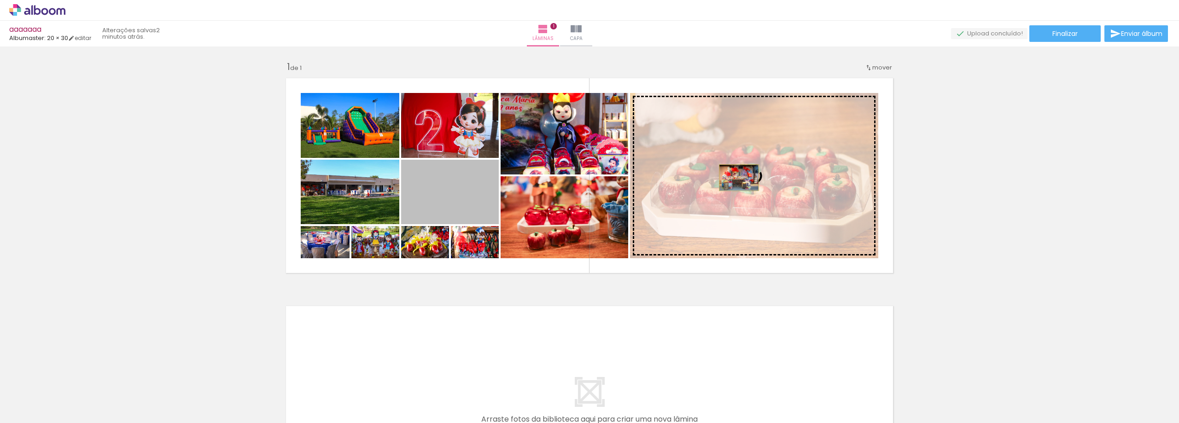
drag, startPoint x: 438, startPoint y: 195, endPoint x: 736, endPoint y: 178, distance: 298.5
click at [0, 0] on slot at bounding box center [0, 0] width 0 height 0
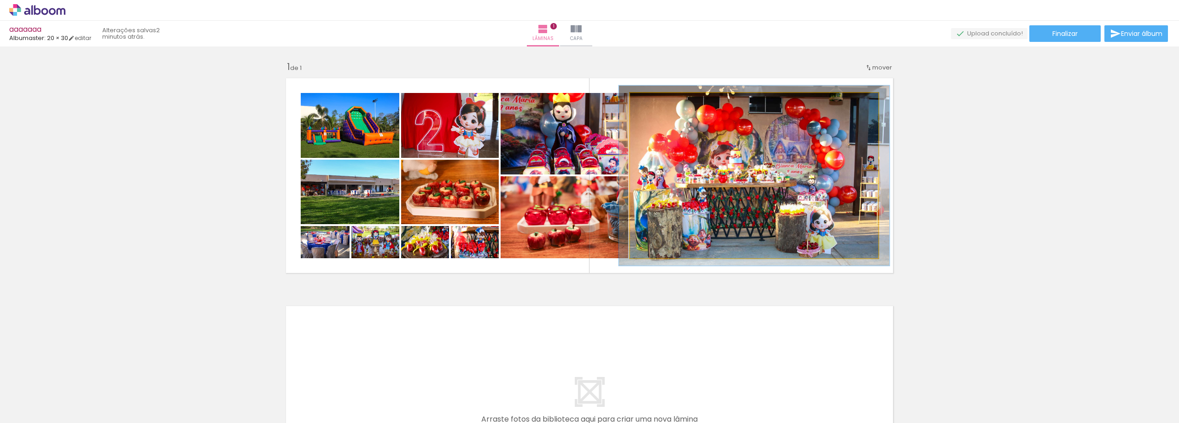
type paper-slider "109"
click at [650, 103] on div at bounding box center [654, 103] width 8 height 8
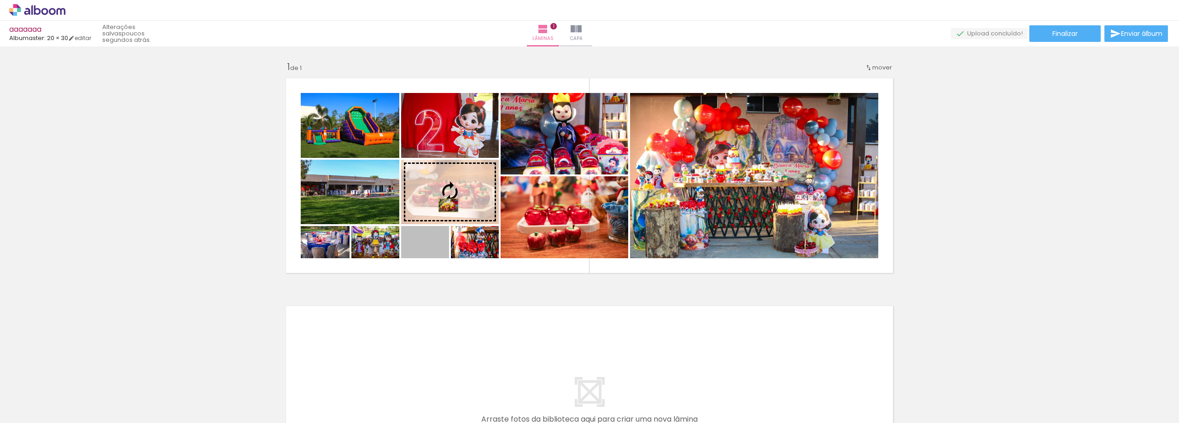
drag, startPoint x: 439, startPoint y: 249, endPoint x: 445, endPoint y: 205, distance: 43.7
click at [0, 0] on slot at bounding box center [0, 0] width 0 height 0
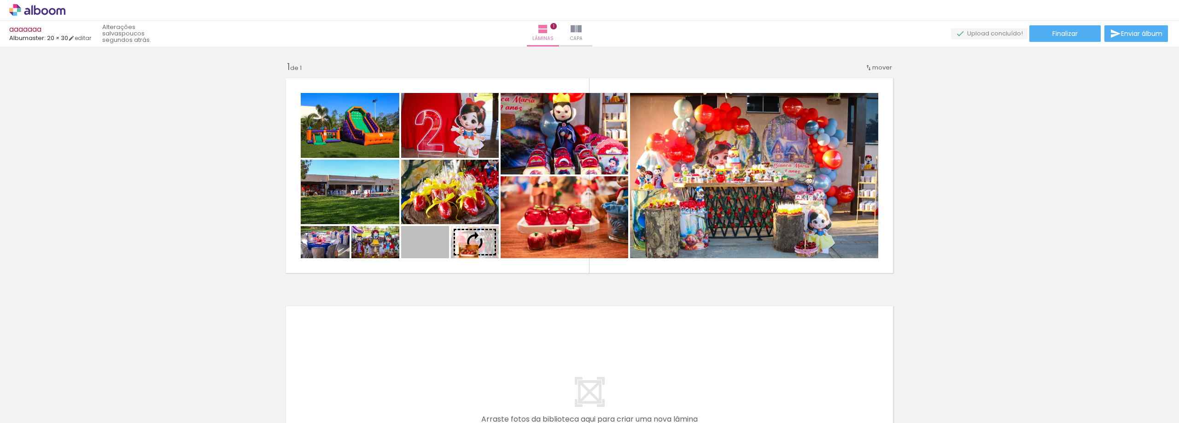
drag, startPoint x: 440, startPoint y: 253, endPoint x: 471, endPoint y: 252, distance: 30.4
click at [0, 0] on slot at bounding box center [0, 0] width 0 height 0
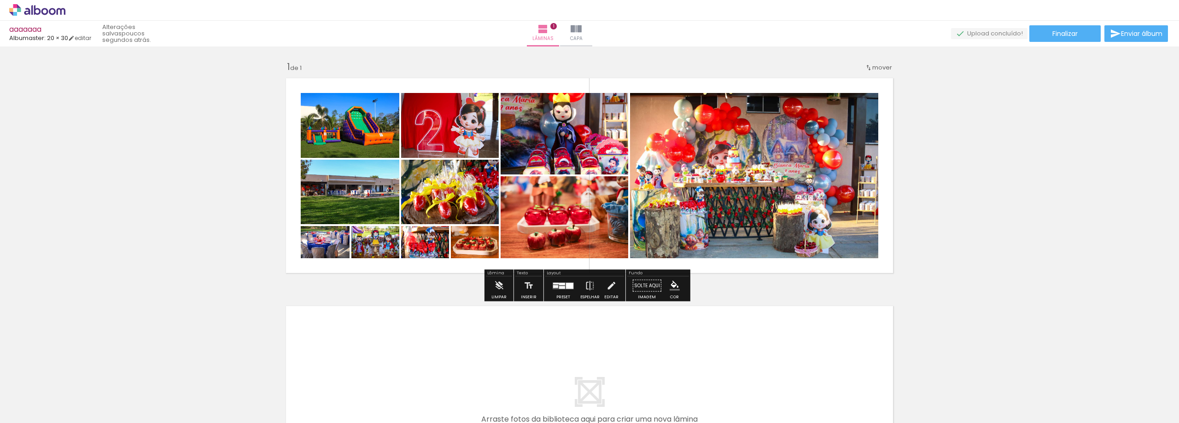
click at [221, 217] on div "Inserir lâmina 1 de 1" at bounding box center [589, 278] width 1179 height 457
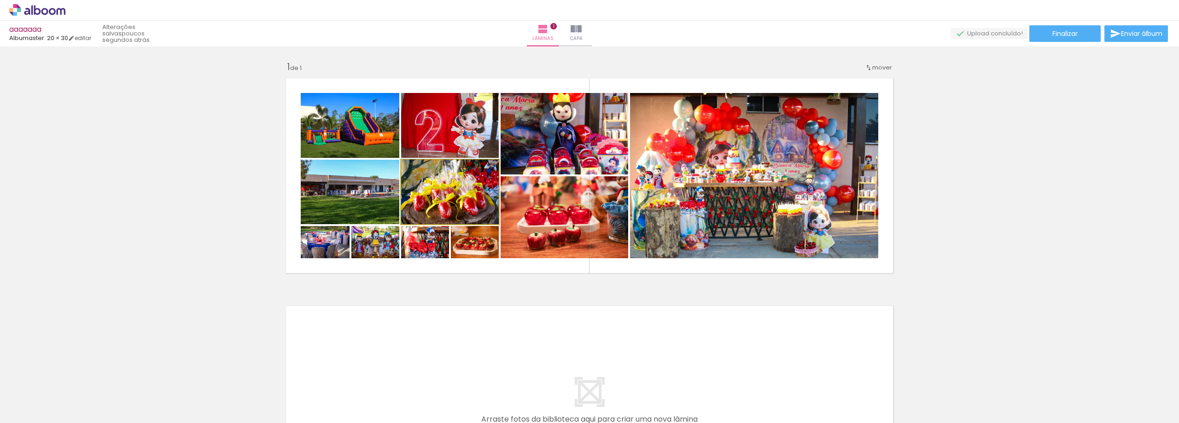
click at [468, 206] on quentale-photo at bounding box center [450, 192] width 98 height 64
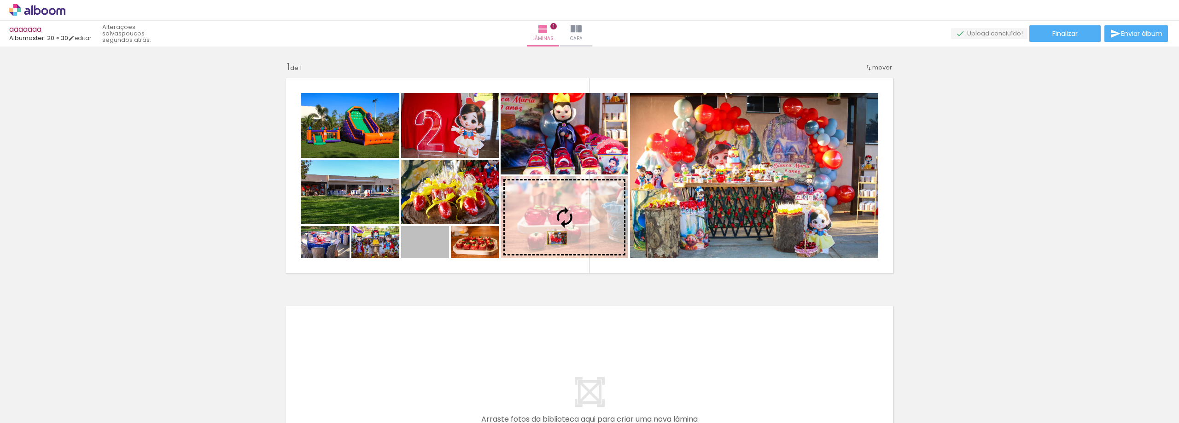
drag, startPoint x: 440, startPoint y: 249, endPoint x: 554, endPoint y: 238, distance: 114.3
click at [0, 0] on slot at bounding box center [0, 0] width 0 height 0
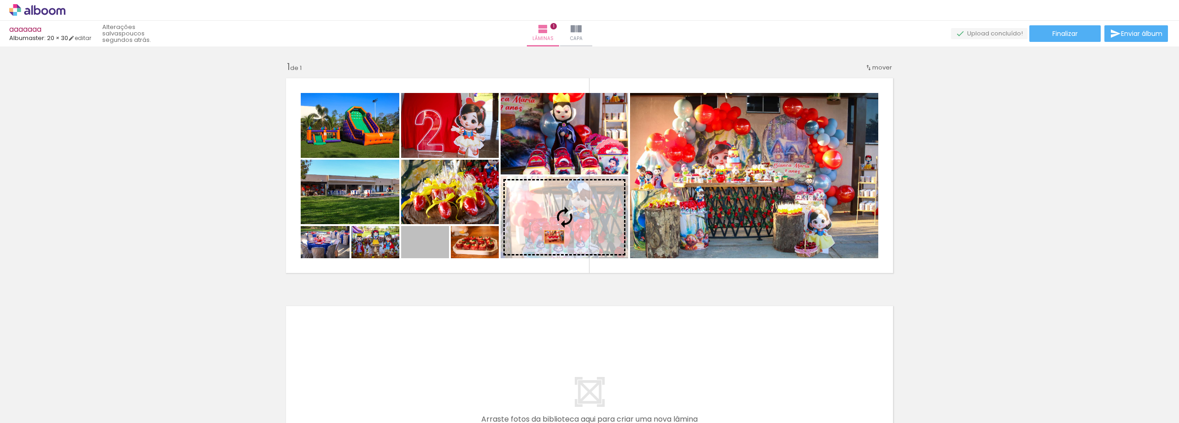
drag, startPoint x: 439, startPoint y: 250, endPoint x: 562, endPoint y: 236, distance: 124.3
click at [0, 0] on slot at bounding box center [0, 0] width 0 height 0
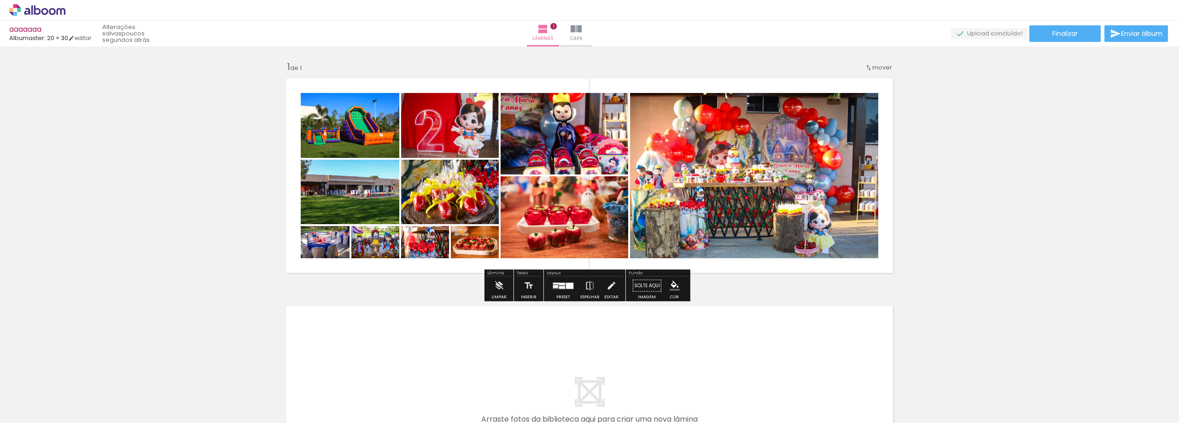
click at [1057, 180] on div "Inserir lâmina 1 de 1" at bounding box center [589, 278] width 1179 height 457
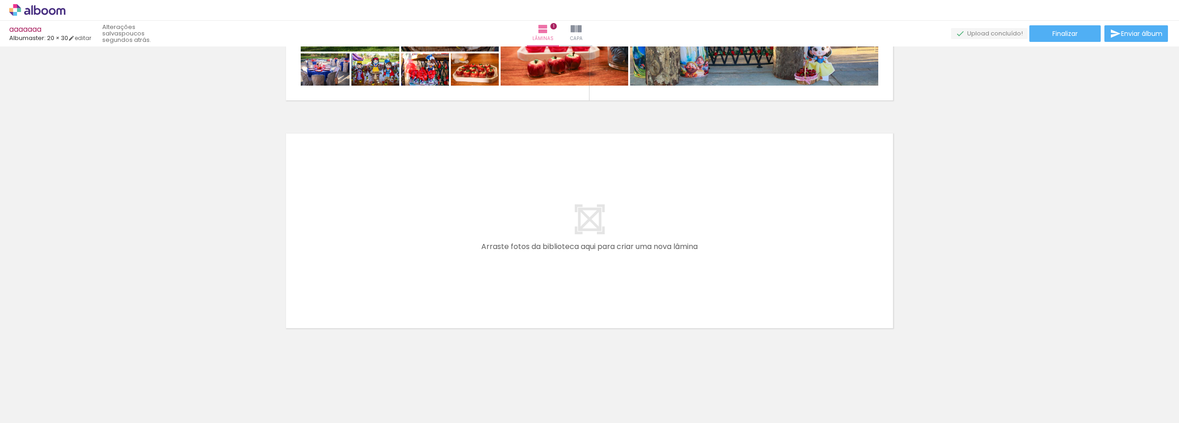
scroll to position [0, 0]
click at [74, 375] on iron-icon at bounding box center [72, 374] width 10 height 10
click at [176, 374] on iron-icon at bounding box center [175, 374] width 10 height 10
click at [177, 374] on iron-icon at bounding box center [175, 374] width 10 height 10
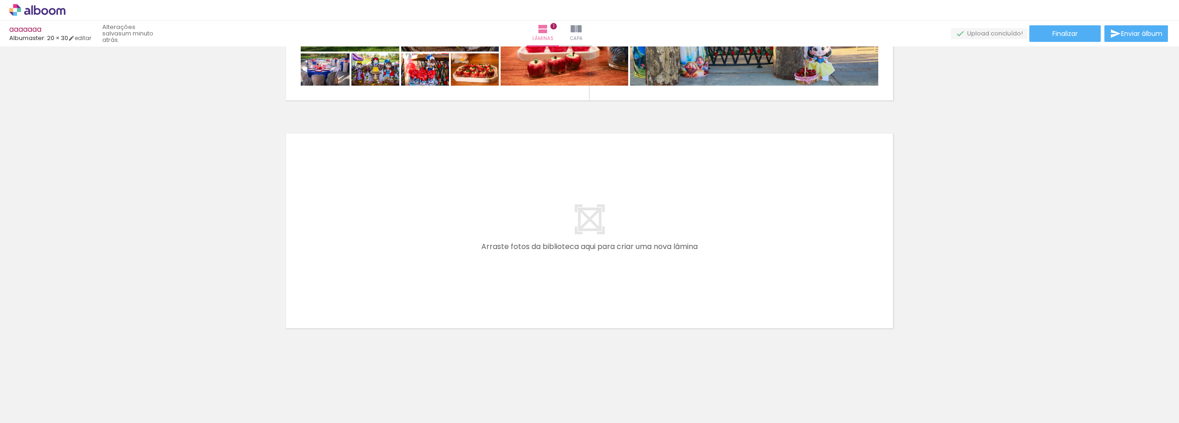
click at [177, 373] on iron-icon at bounding box center [175, 374] width 10 height 10
click at [228, 374] on iron-icon at bounding box center [227, 374] width 10 height 10
click at [232, 372] on iron-icon at bounding box center [227, 374] width 10 height 10
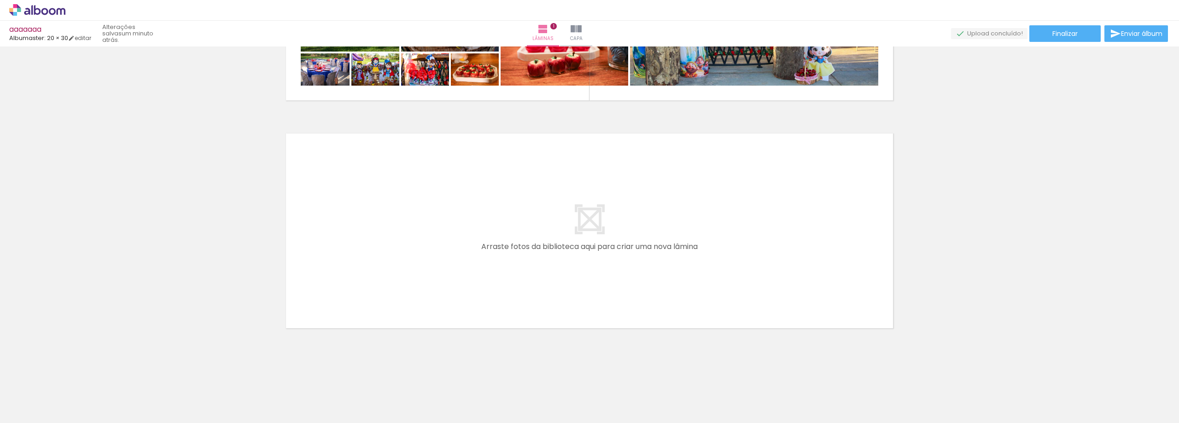
click at [231, 372] on iron-icon at bounding box center [227, 374] width 10 height 10
click at [385, 372] on iron-icon at bounding box center [382, 374] width 10 height 10
click at [386, 371] on iron-icon at bounding box center [382, 374] width 10 height 10
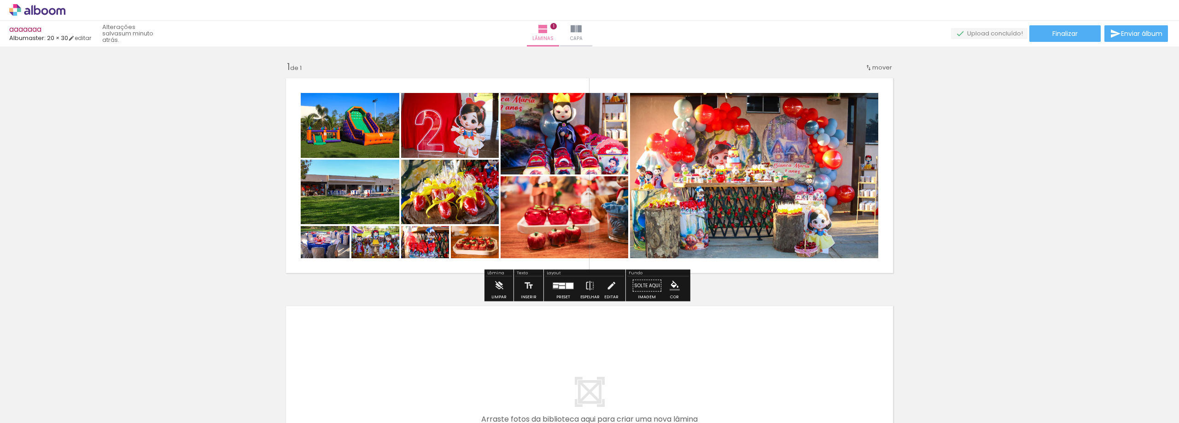
click at [487, 371] on iron-icon at bounding box center [485, 374] width 10 height 10
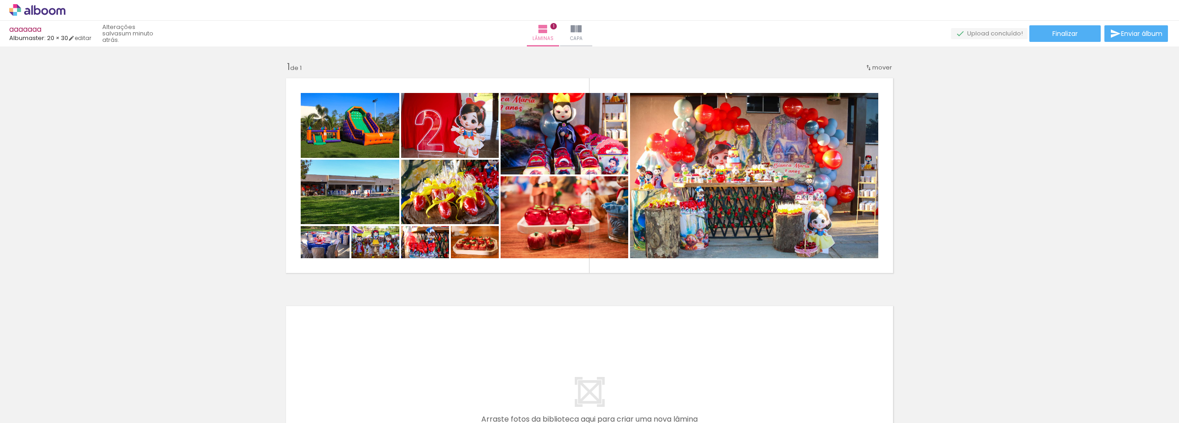
click at [487, 374] on iron-icon at bounding box center [485, 374] width 10 height 10
click at [540, 372] on iron-icon at bounding box center [537, 374] width 10 height 10
click at [642, 375] on iron-icon at bounding box center [640, 374] width 10 height 10
click at [642, 374] on iron-icon at bounding box center [640, 374] width 10 height 10
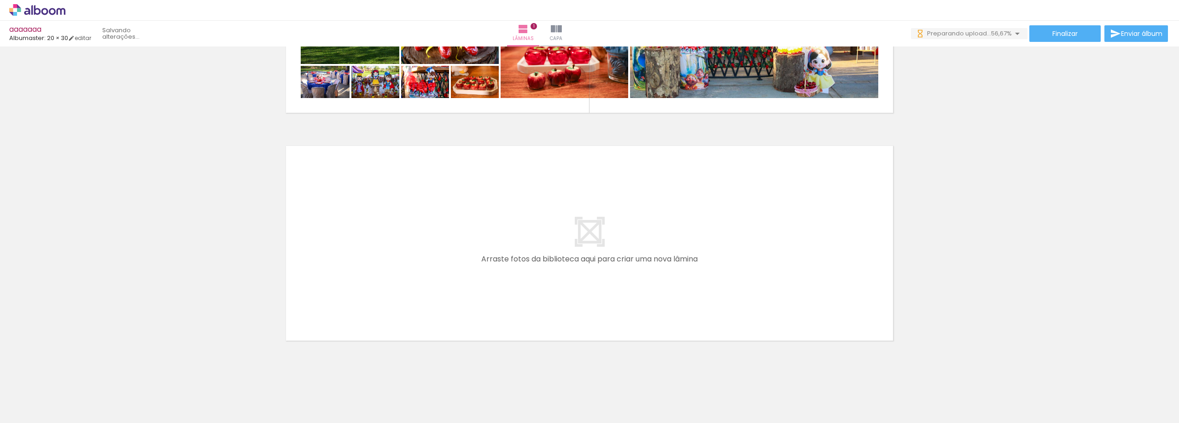
scroll to position [173, 0]
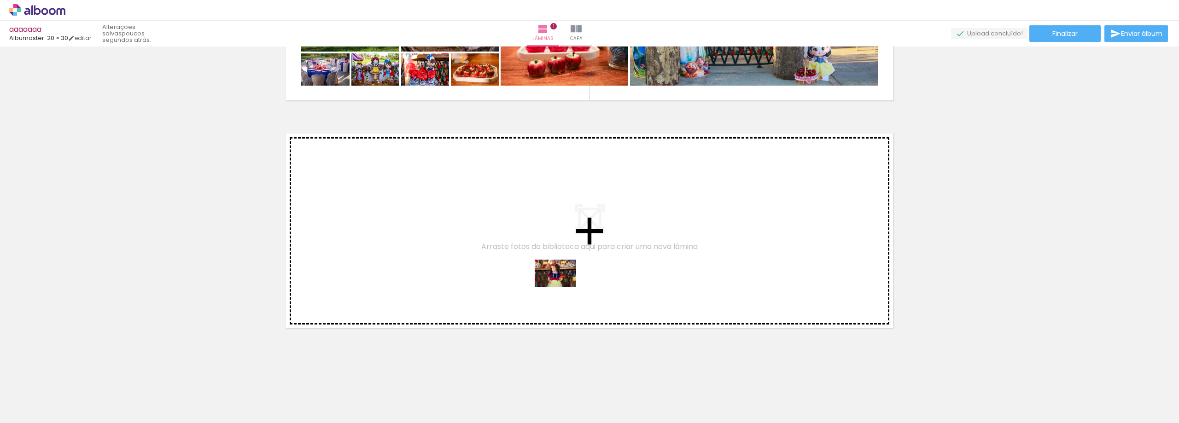
drag, startPoint x: 608, startPoint y: 397, endPoint x: 562, endPoint y: 287, distance: 118.1
click at [562, 287] on quentale-workspace at bounding box center [589, 211] width 1179 height 423
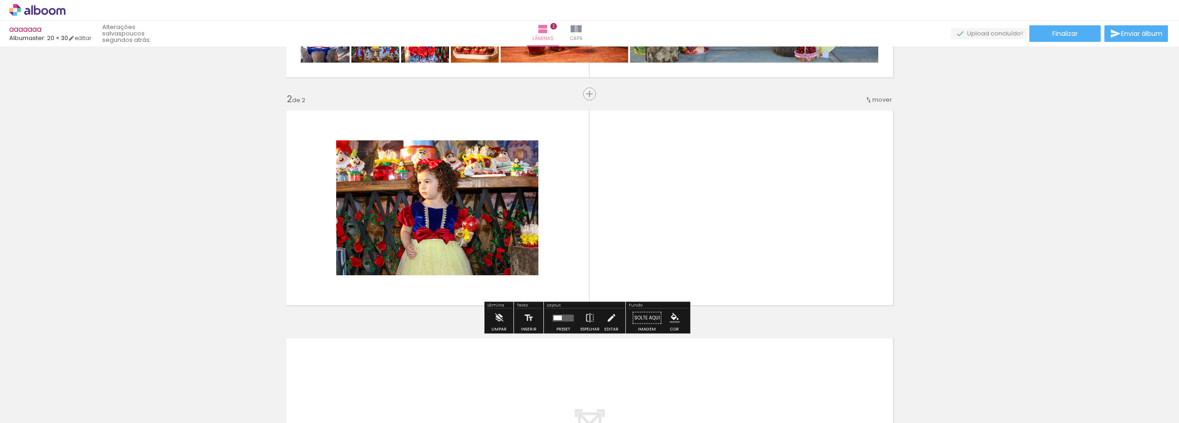
scroll to position [198, 0]
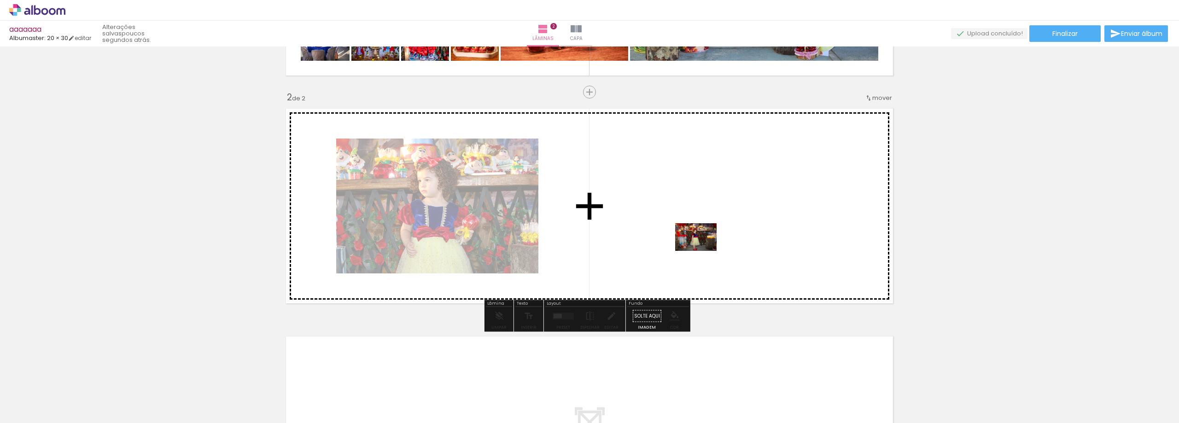
drag, startPoint x: 914, startPoint y: 397, endPoint x: 703, endPoint y: 251, distance: 256.3
click at [703, 251] on quentale-workspace at bounding box center [589, 211] width 1179 height 423
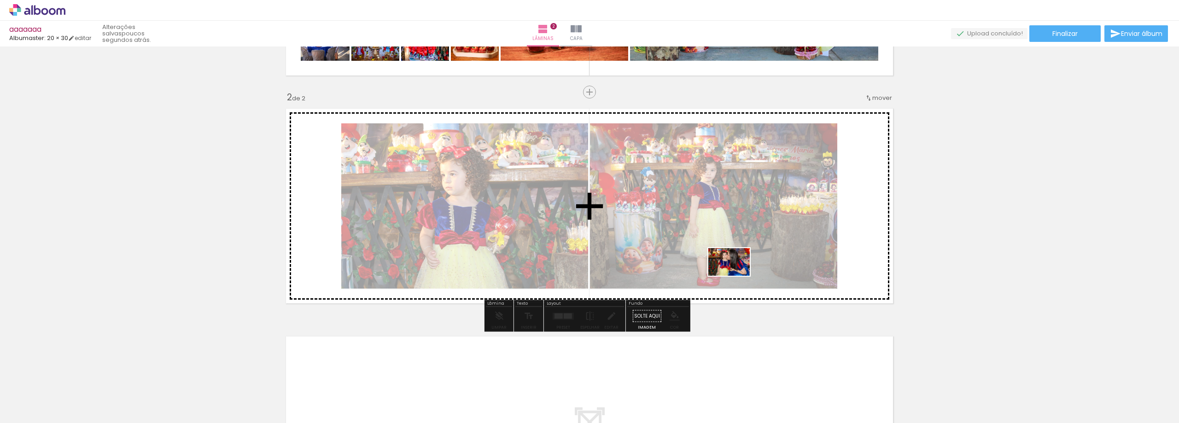
drag, startPoint x: 972, startPoint y: 398, endPoint x: 736, endPoint y: 276, distance: 265.0
click at [736, 276] on quentale-workspace at bounding box center [589, 211] width 1179 height 423
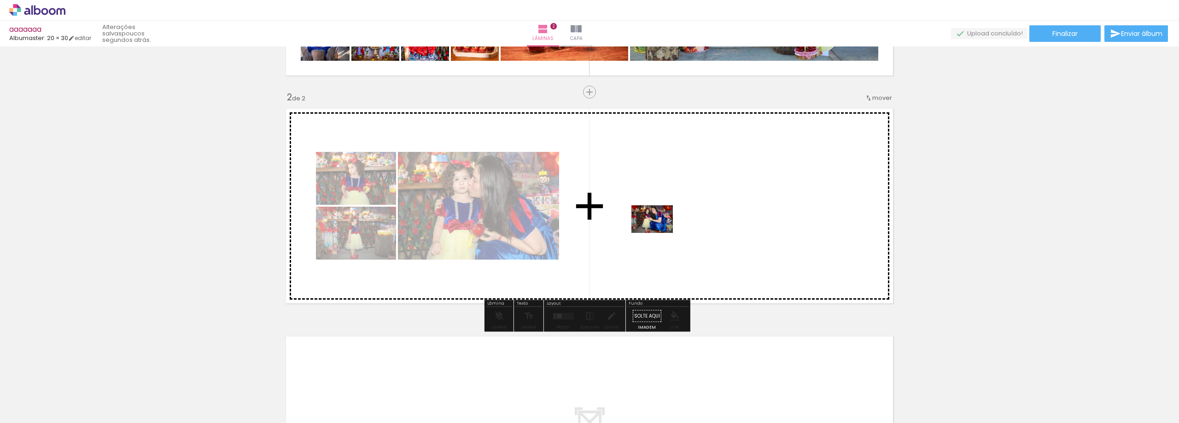
drag, startPoint x: 666, startPoint y: 395, endPoint x: 659, endPoint y: 233, distance: 162.3
click at [659, 233] on quentale-workspace at bounding box center [589, 211] width 1179 height 423
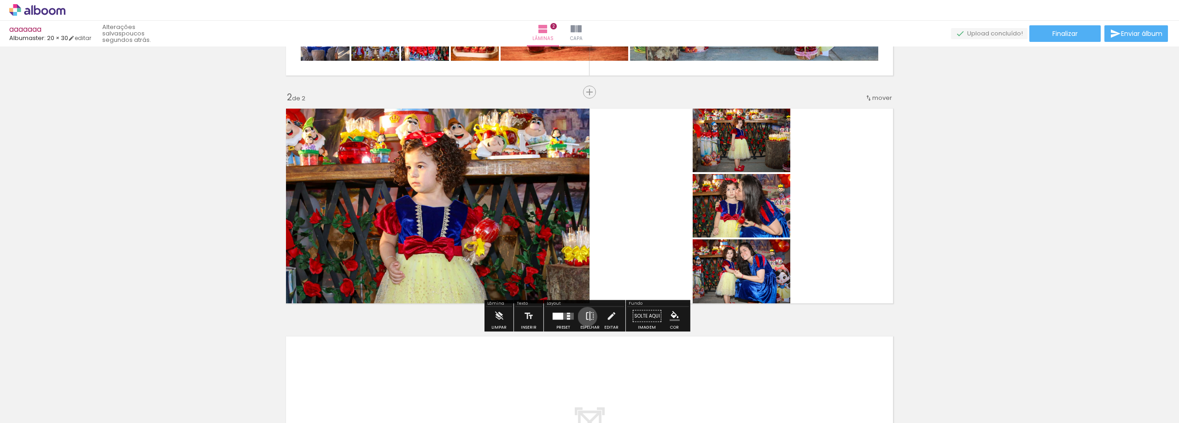
click at [585, 317] on iron-icon at bounding box center [590, 316] width 10 height 18
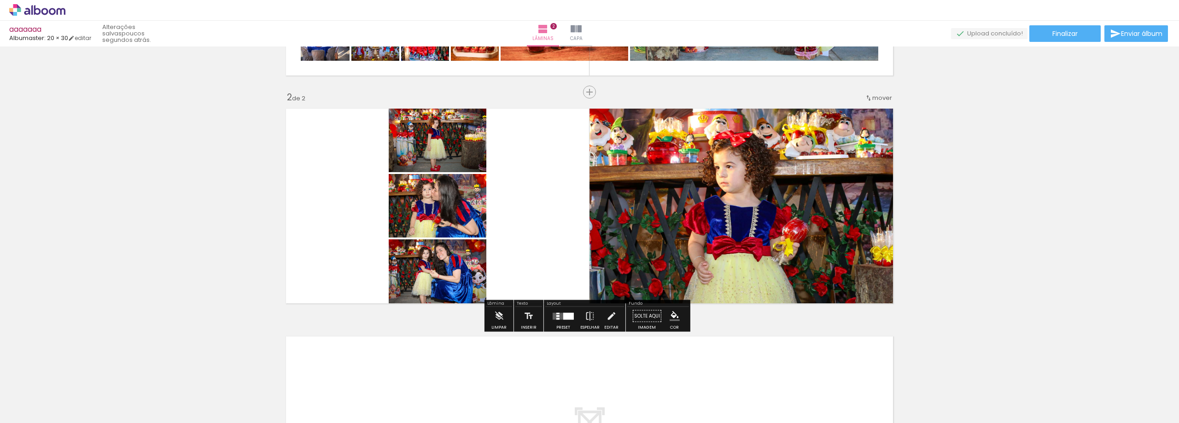
click at [559, 315] on quentale-layouter at bounding box center [563, 316] width 21 height 7
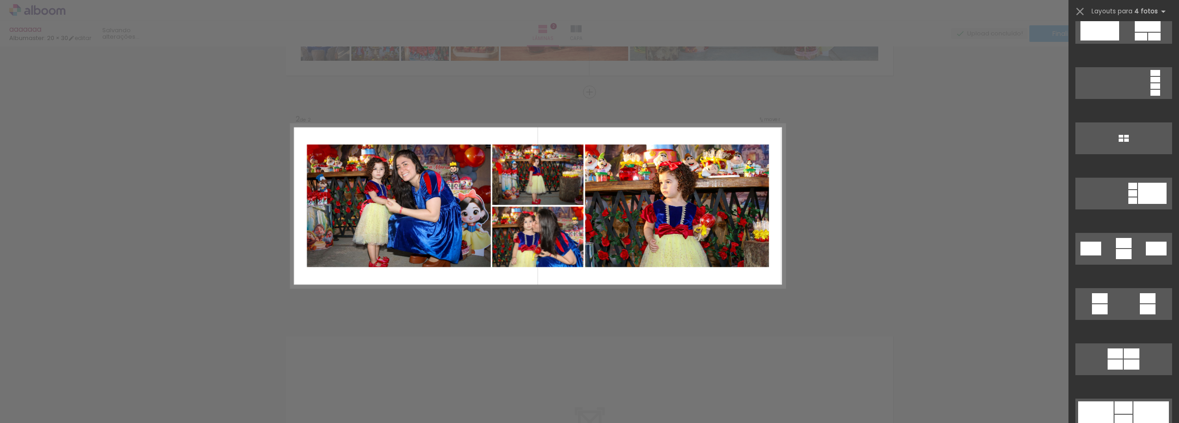
scroll to position [967, 0]
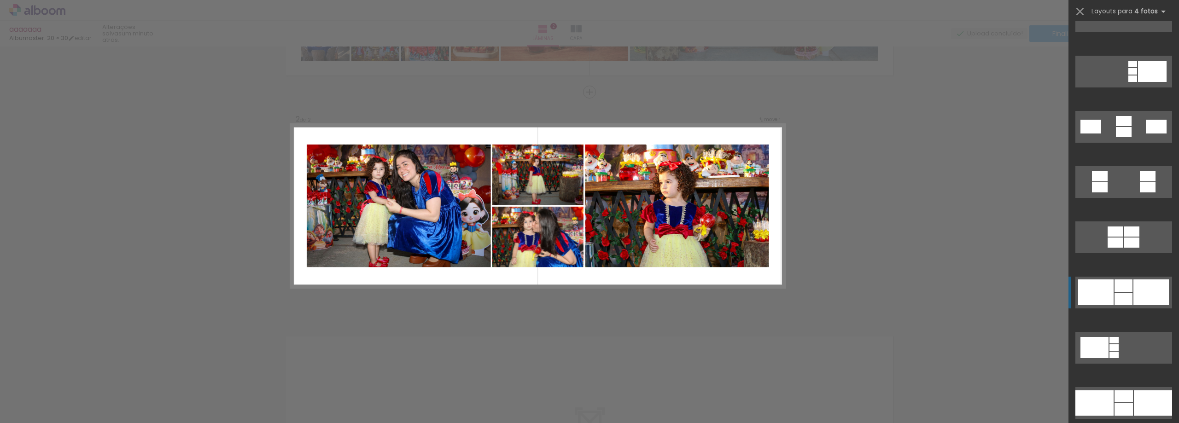
click at [1117, 282] on div at bounding box center [1124, 286] width 18 height 12
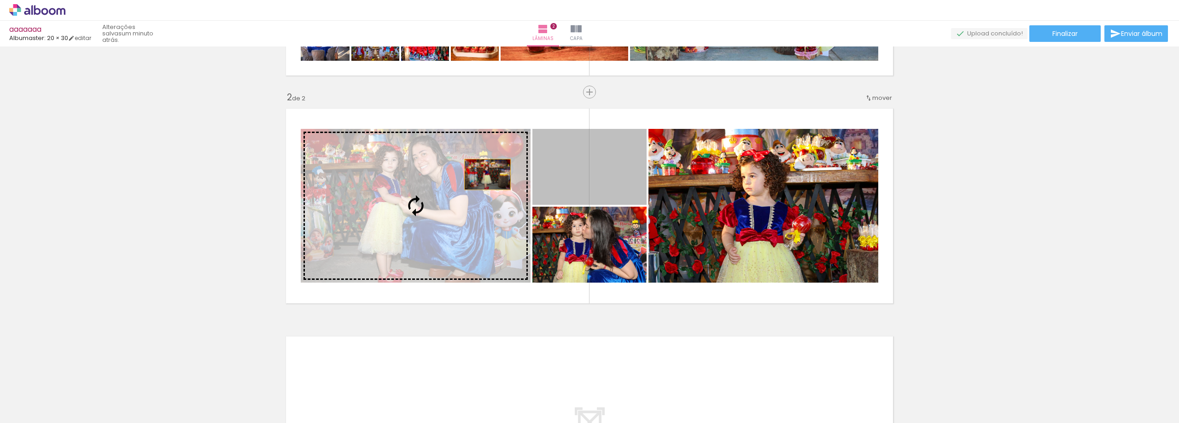
drag, startPoint x: 607, startPoint y: 172, endPoint x: 456, endPoint y: 179, distance: 151.7
click at [0, 0] on slot at bounding box center [0, 0] width 0 height 0
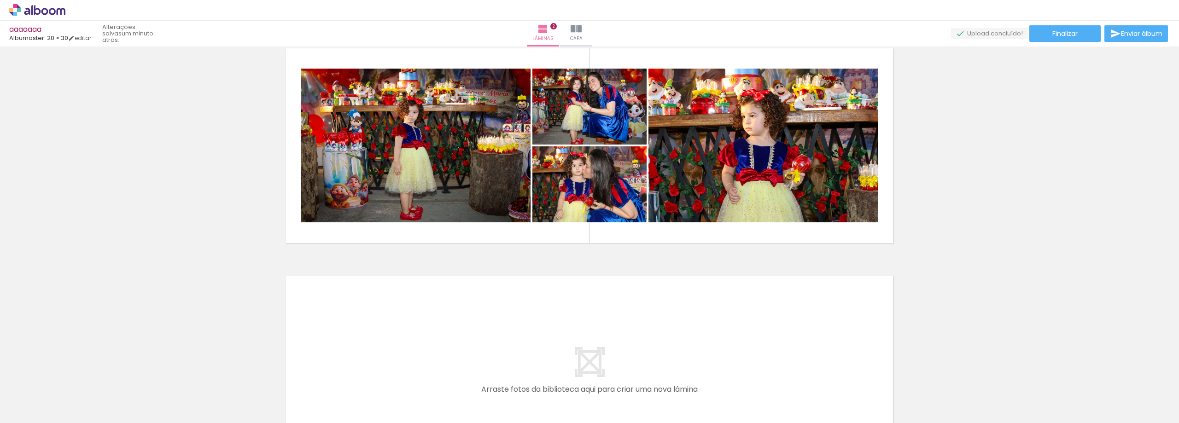
scroll to position [336, 0]
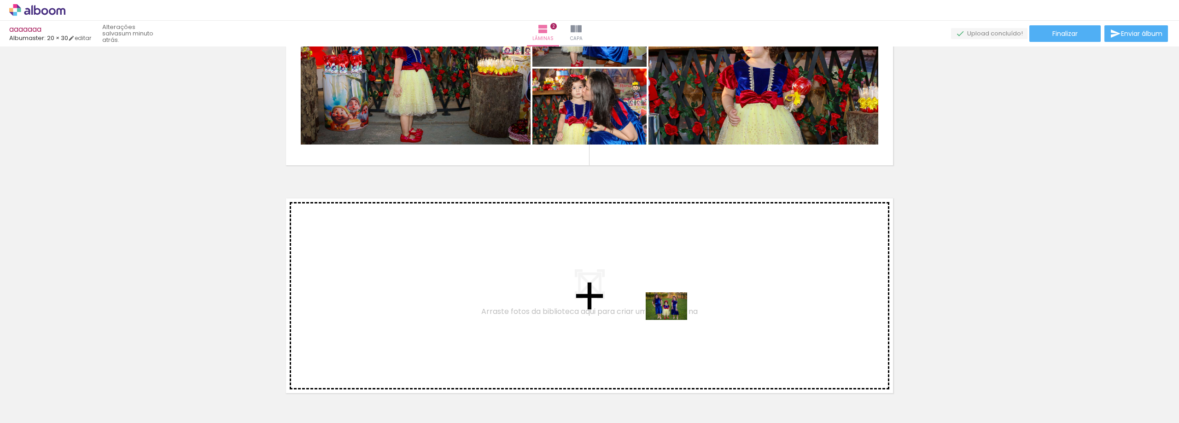
drag, startPoint x: 712, startPoint y: 392, endPoint x: 673, endPoint y: 320, distance: 81.2
click at [673, 320] on quentale-workspace at bounding box center [589, 211] width 1179 height 423
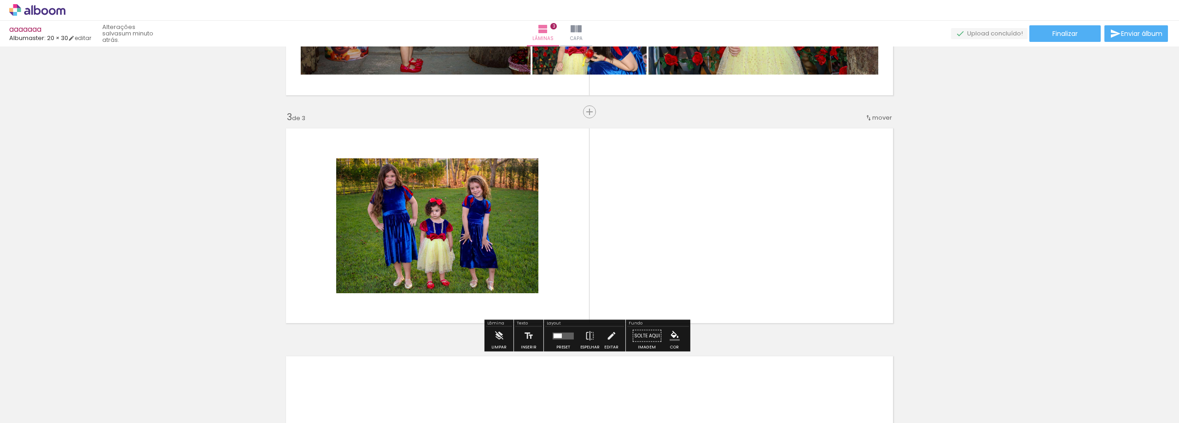
scroll to position [426, 0]
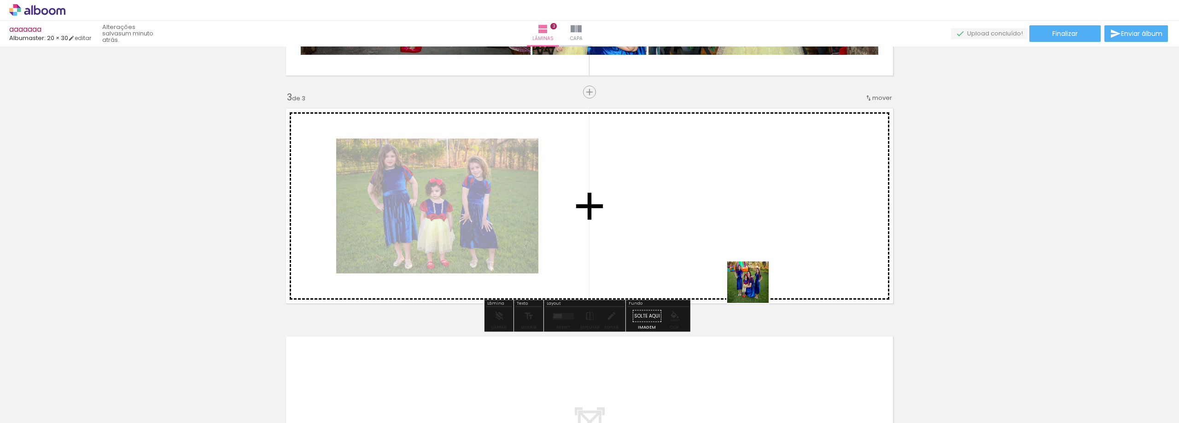
drag, startPoint x: 766, startPoint y: 358, endPoint x: 807, endPoint y: 346, distance: 42.1
click at [755, 287] on quentale-workspace at bounding box center [589, 211] width 1179 height 423
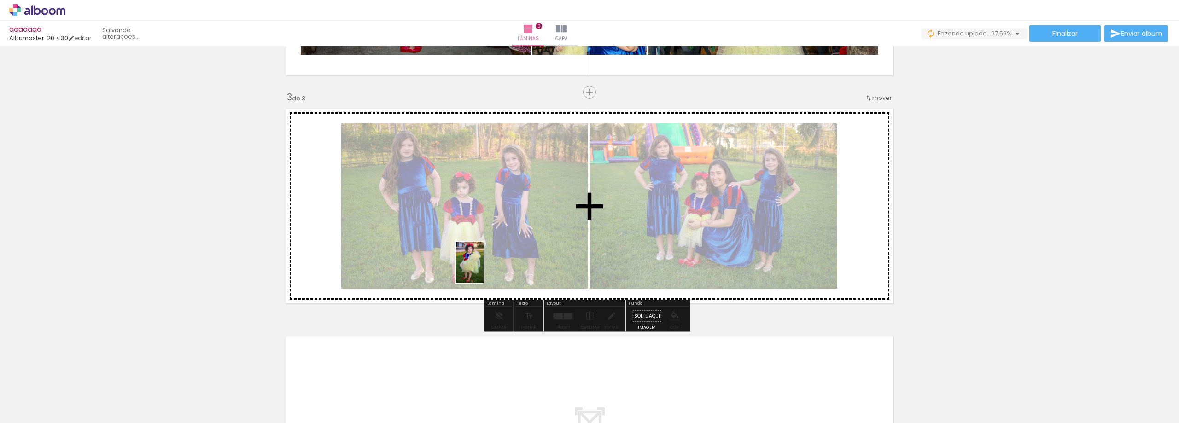
drag, startPoint x: 462, startPoint y: 392, endPoint x: 498, endPoint y: 334, distance: 68.4
click at [485, 269] on quentale-workspace at bounding box center [589, 211] width 1179 height 423
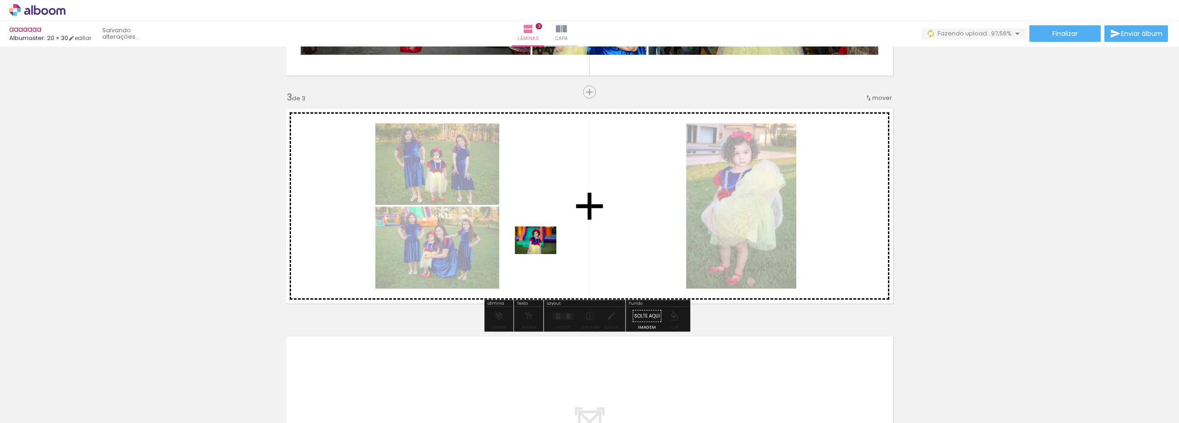
drag, startPoint x: 505, startPoint y: 396, endPoint x: 543, endPoint y: 254, distance: 146.3
click at [543, 254] on quentale-workspace at bounding box center [589, 211] width 1179 height 423
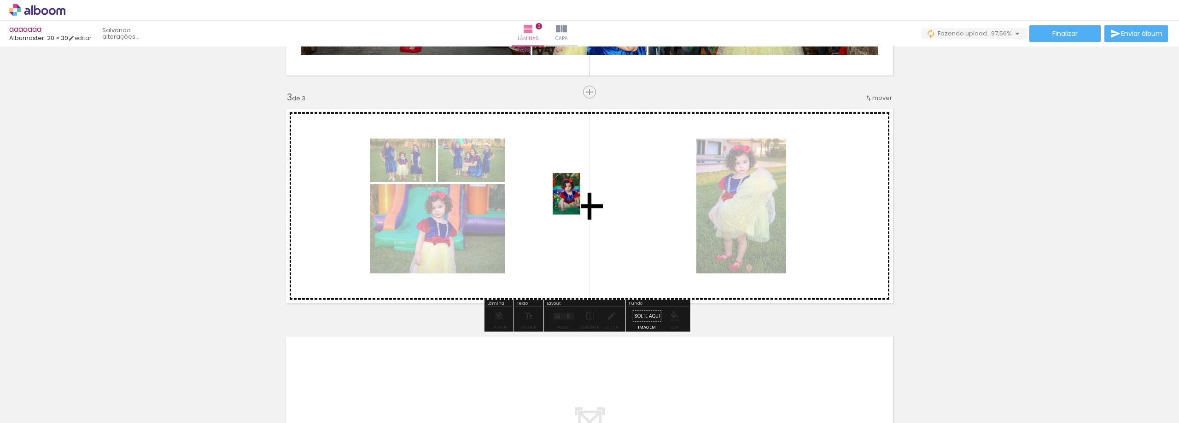
drag, startPoint x: 568, startPoint y: 329, endPoint x: 580, endPoint y: 201, distance: 129.1
click at [580, 201] on quentale-workspace at bounding box center [589, 211] width 1179 height 423
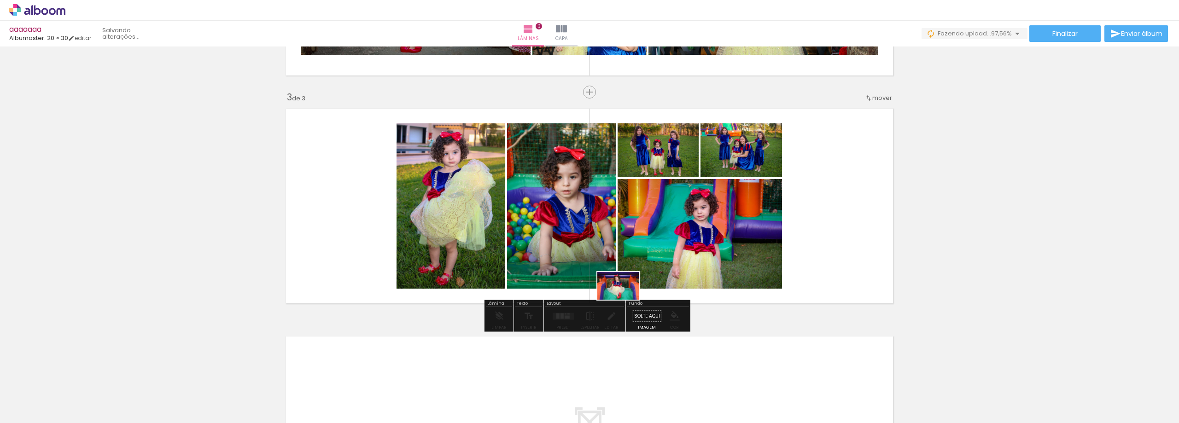
drag, startPoint x: 612, startPoint y: 394, endPoint x: 625, endPoint y: 300, distance: 95.4
click at [625, 300] on quentale-workspace at bounding box center [589, 211] width 1179 height 423
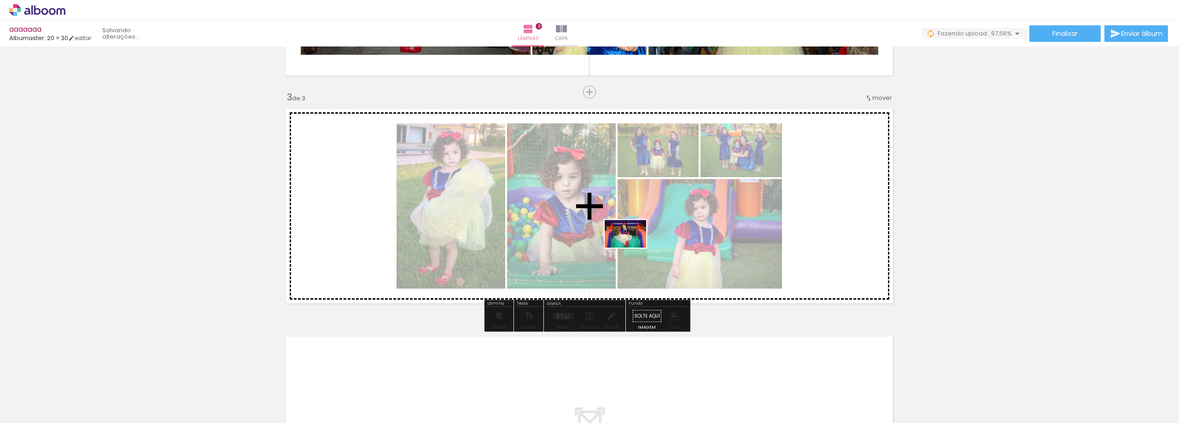
drag, startPoint x: 622, startPoint y: 367, endPoint x: 679, endPoint y: 404, distance: 68.5
click at [633, 249] on quentale-workspace at bounding box center [589, 211] width 1179 height 423
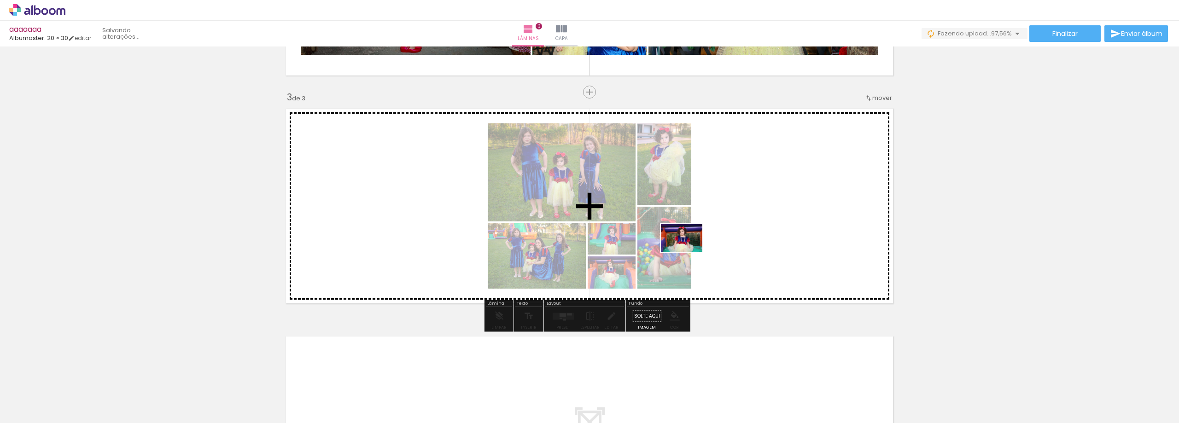
drag, startPoint x: 663, startPoint y: 395, endPoint x: 691, endPoint y: 256, distance: 141.8
click at [689, 252] on quentale-workspace at bounding box center [589, 211] width 1179 height 423
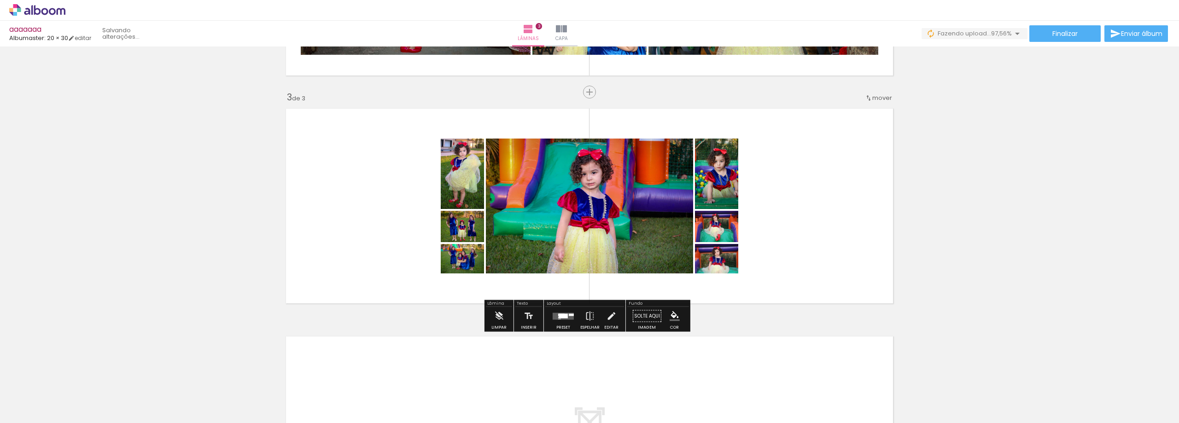
click at [554, 312] on div at bounding box center [563, 316] width 25 height 18
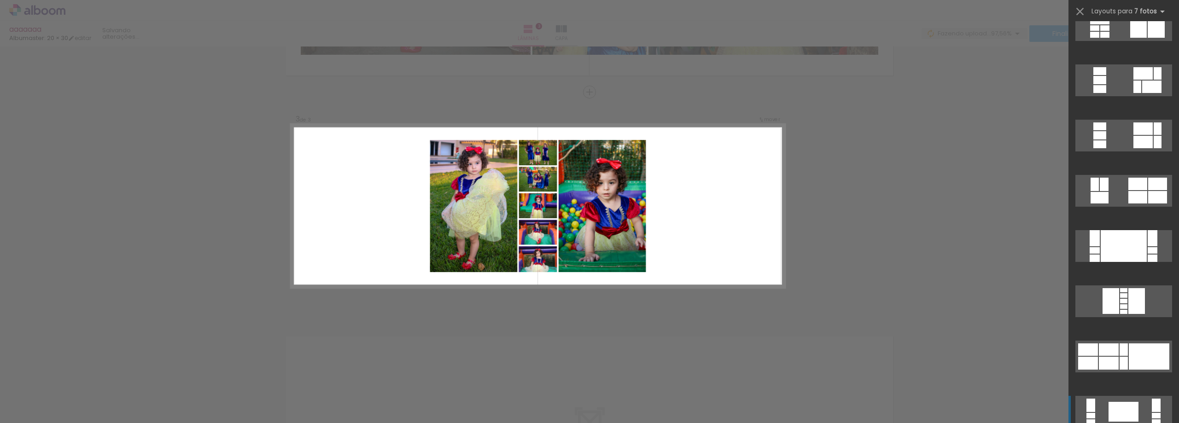
scroll to position [184, 0]
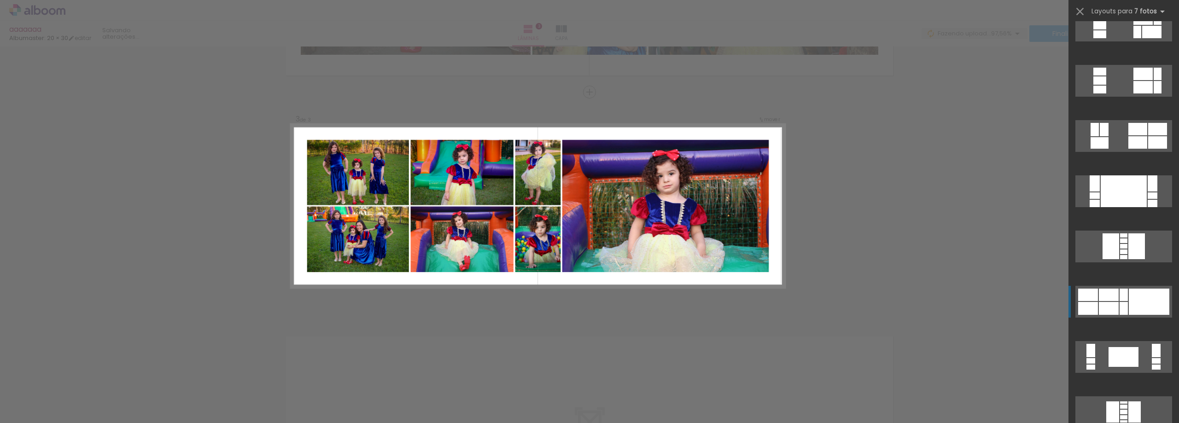
click at [1136, 296] on div at bounding box center [1149, 302] width 41 height 26
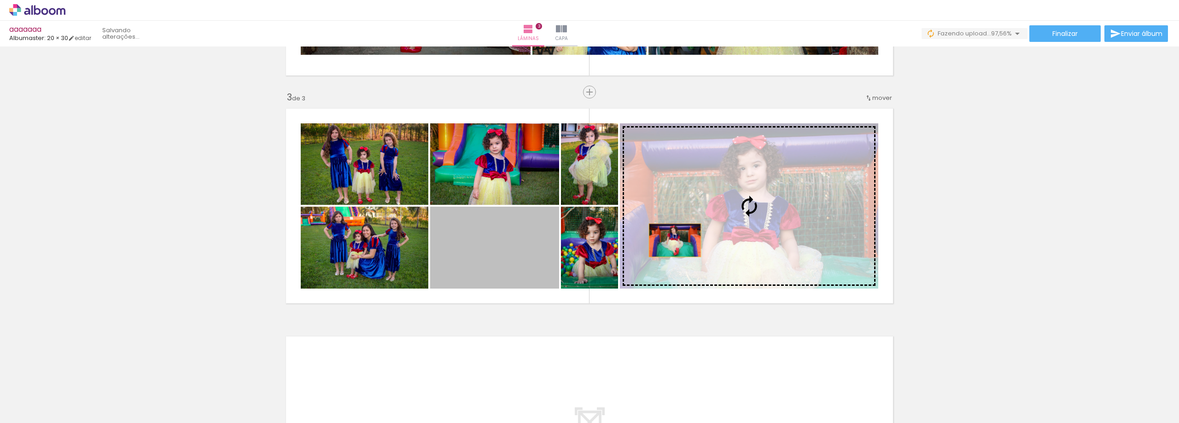
drag, startPoint x: 525, startPoint y: 260, endPoint x: 741, endPoint y: 223, distance: 219.2
click at [0, 0] on slot at bounding box center [0, 0] width 0 height 0
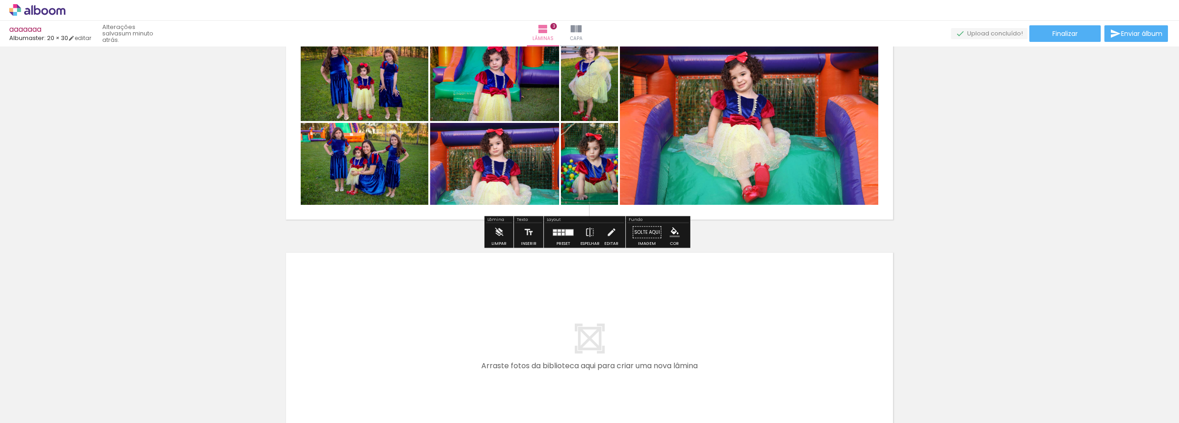
scroll to position [518, 0]
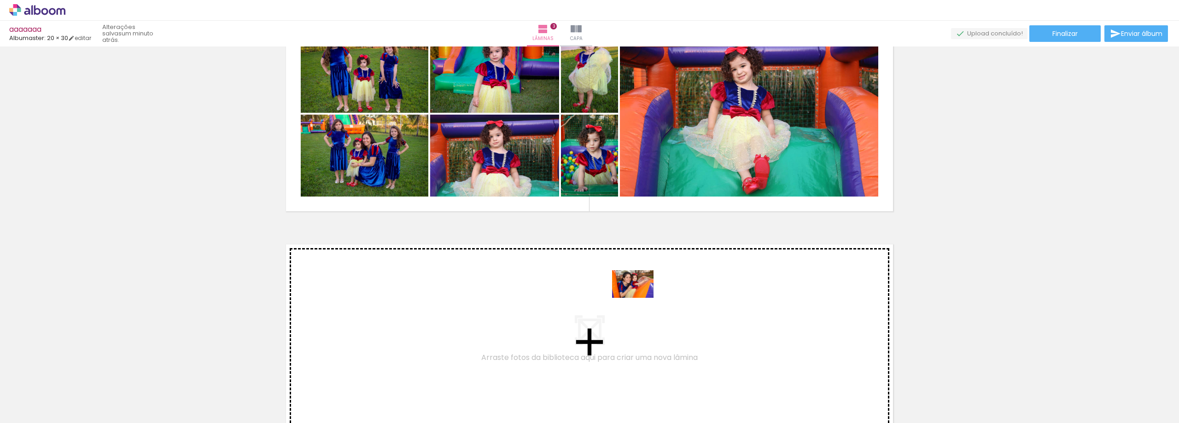
drag, startPoint x: 718, startPoint y: 399, endPoint x: 640, endPoint y: 298, distance: 127.4
click at [640, 298] on quentale-workspace at bounding box center [589, 211] width 1179 height 423
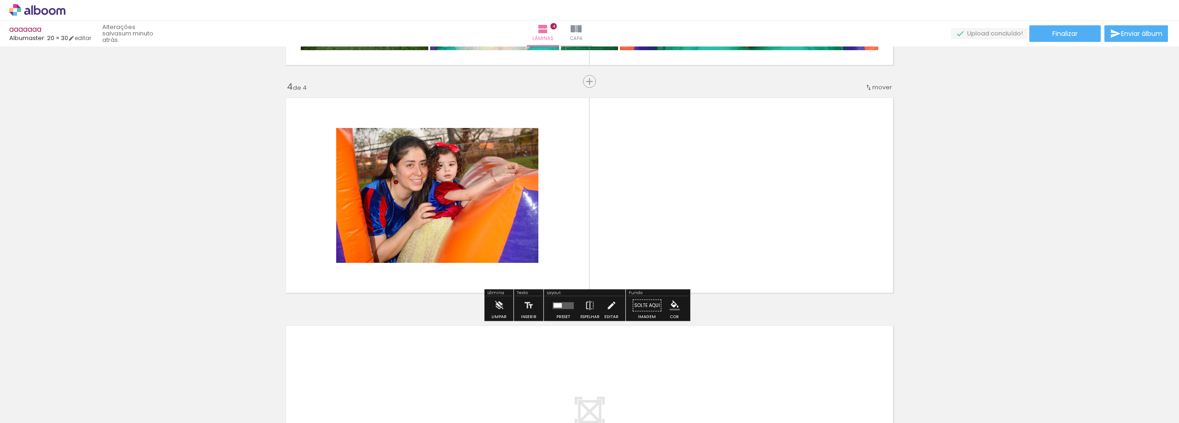
scroll to position [700, 0]
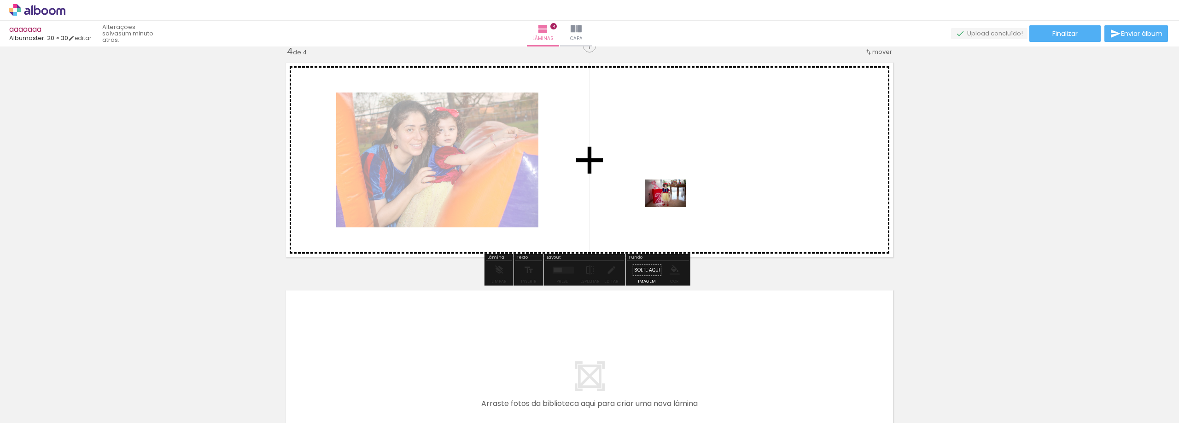
drag, startPoint x: 762, startPoint y: 376, endPoint x: 673, endPoint y: 207, distance: 191.0
click at [673, 207] on quentale-workspace at bounding box center [589, 211] width 1179 height 423
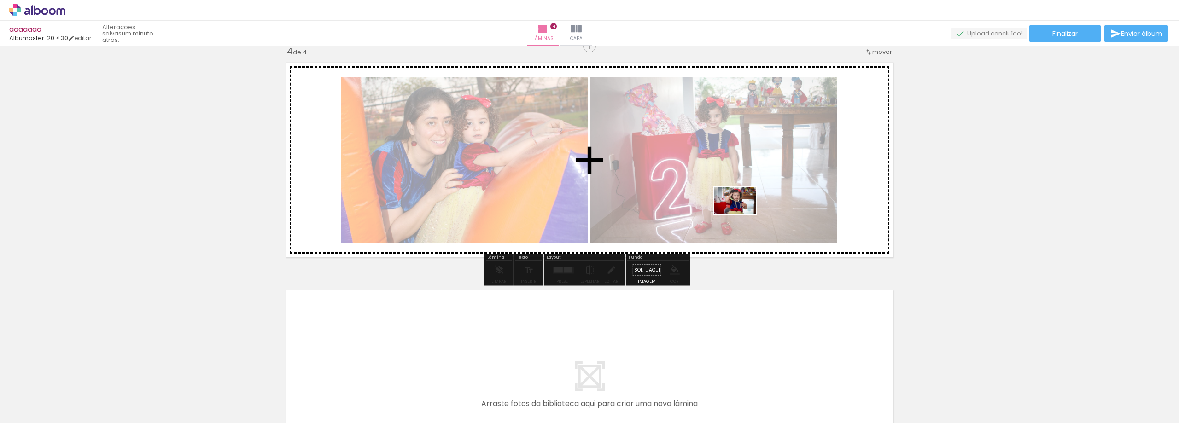
drag, startPoint x: 813, startPoint y: 386, endPoint x: 741, endPoint y: 211, distance: 188.4
click at [741, 211] on quentale-workspace at bounding box center [589, 211] width 1179 height 423
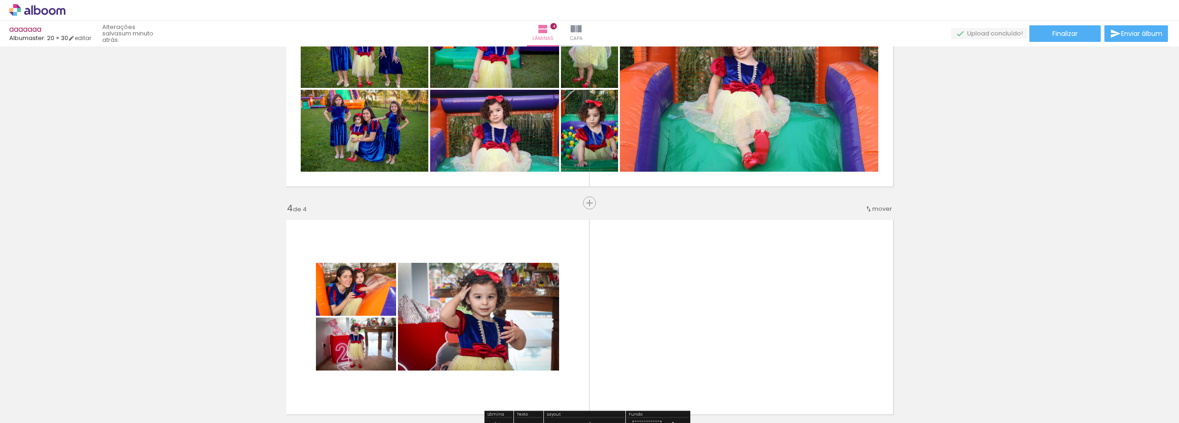
scroll to position [515, 0]
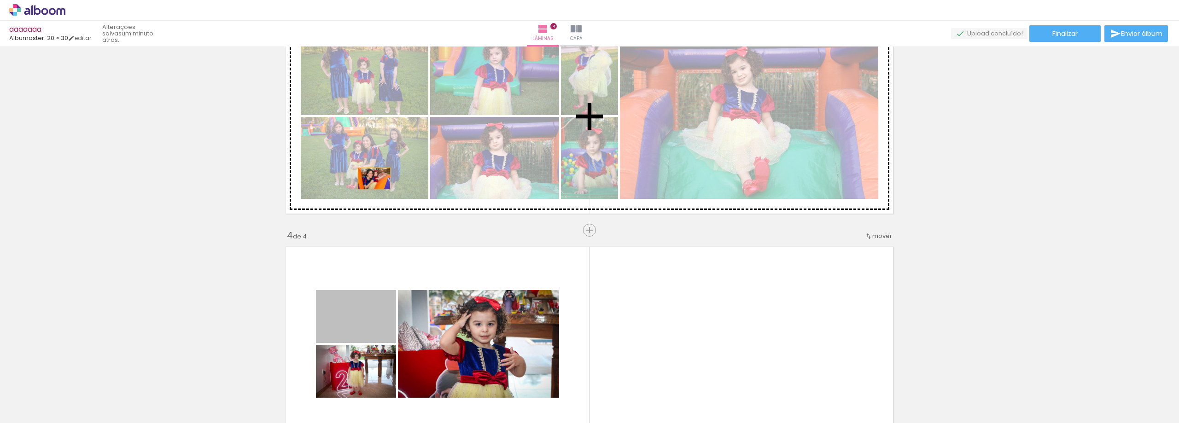
drag, startPoint x: 374, startPoint y: 324, endPoint x: 371, endPoint y: 179, distance: 145.6
click at [371, 179] on div "Inserir lâmina 1 de 4 Inserir lâmina 2 de 4 Inserir lâmina 3 de 4 Inserir lâmin…" at bounding box center [589, 104] width 1179 height 1141
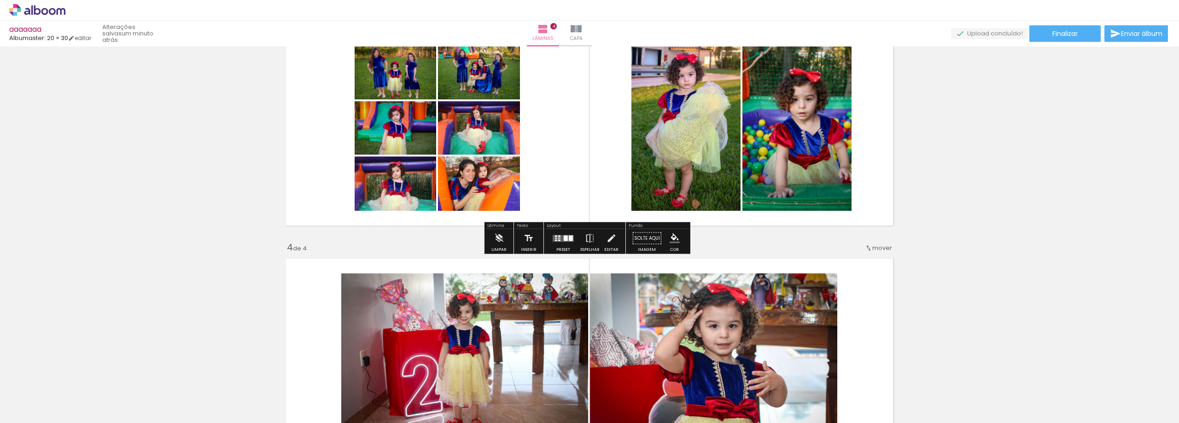
scroll to position [469, 0]
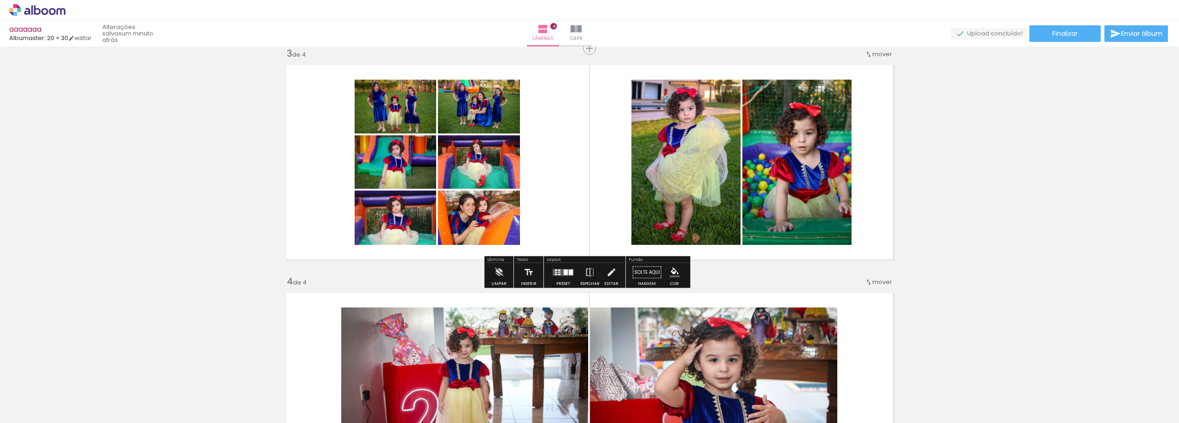
click at [566, 269] on quentale-layouter at bounding box center [563, 272] width 21 height 7
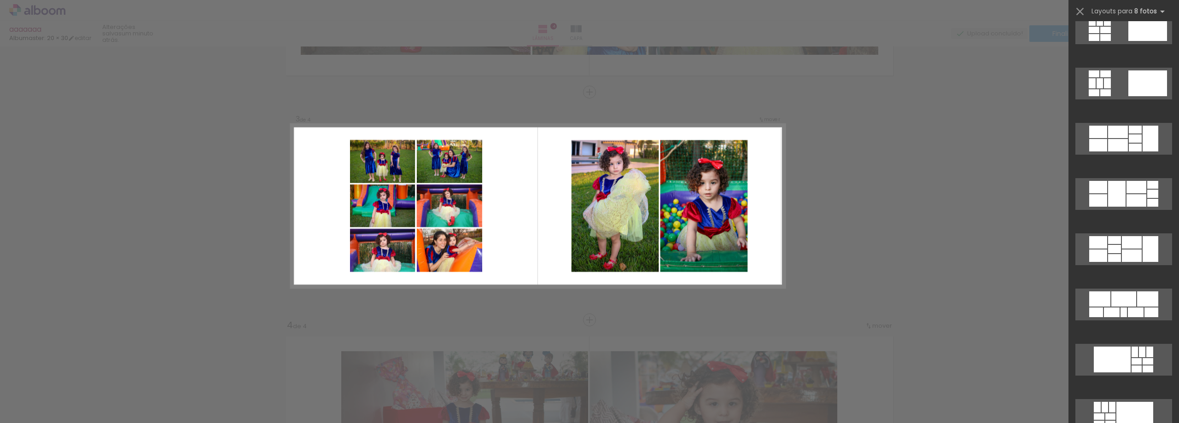
scroll to position [0, 0]
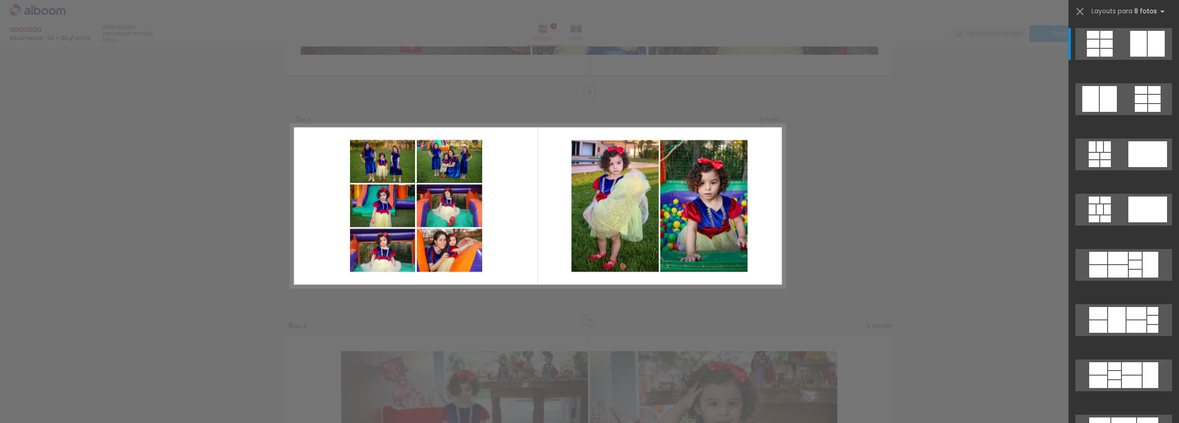
scroll to position [0, 562]
click at [1155, 42] on div at bounding box center [1156, 44] width 17 height 26
click at [965, 187] on div "Confirmar Cancelar" at bounding box center [589, 202] width 1179 height 1162
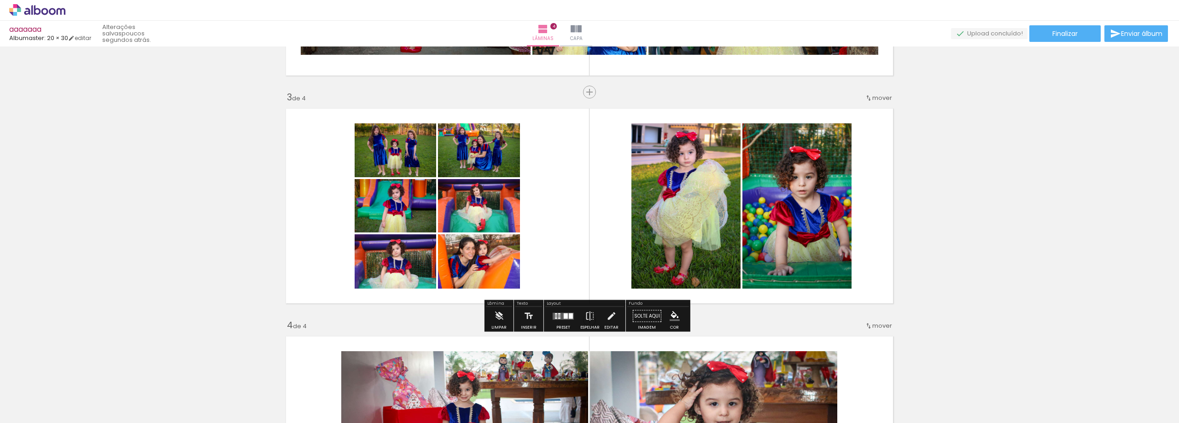
click at [985, 246] on div "Inserir lâmina 1 de 4 Inserir lâmina 2 de 4 Inserir lâmina 3 de 4 Inserir lâmin…" at bounding box center [589, 194] width 1179 height 1141
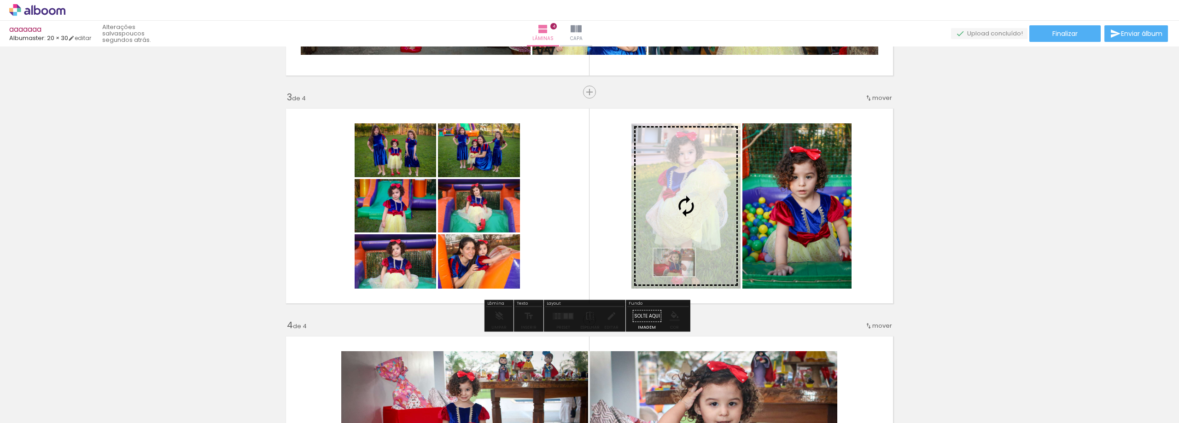
drag, startPoint x: 820, startPoint y: 398, endPoint x: 681, endPoint y: 276, distance: 184.8
click at [681, 276] on quentale-workspace at bounding box center [589, 211] width 1179 height 423
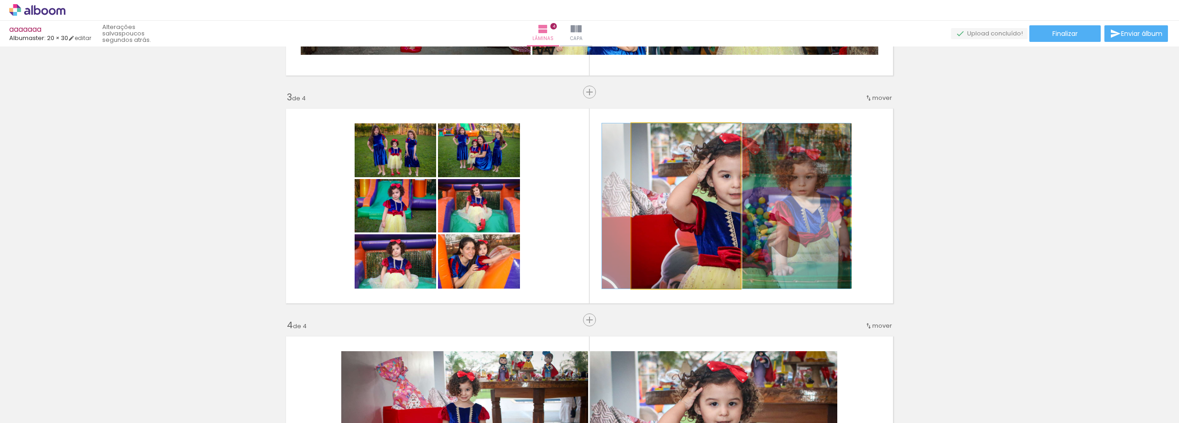
drag, startPoint x: 676, startPoint y: 204, endPoint x: 716, endPoint y: 201, distance: 40.2
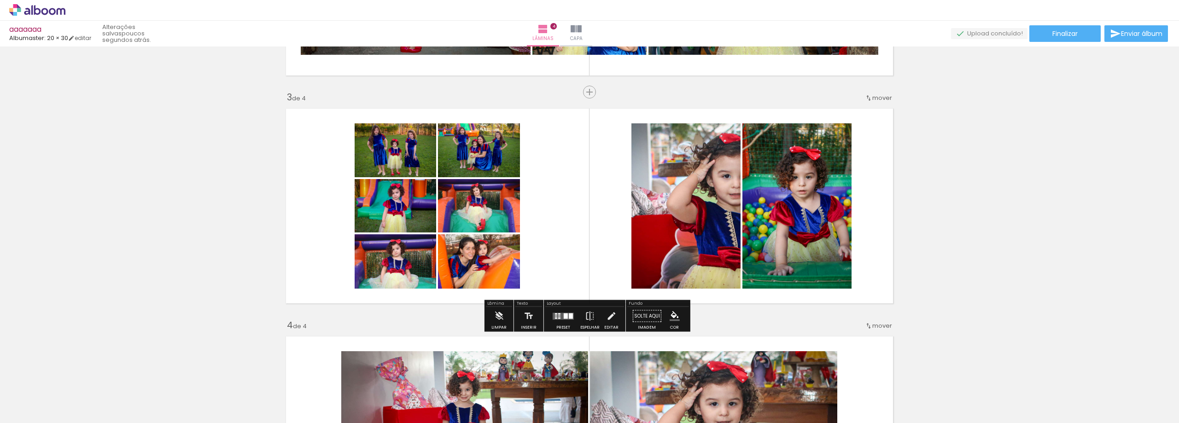
click at [564, 316] on div at bounding box center [566, 316] width 4 height 6
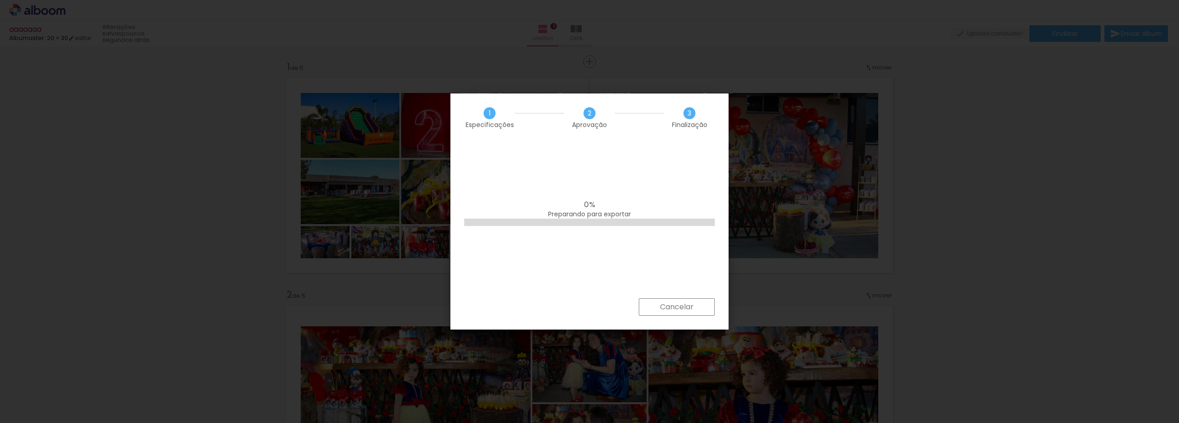
scroll to position [0, 949]
click at [640, 175] on div "0% Preparando para exportar" at bounding box center [590, 220] width 278 height 157
